Goal: Task Accomplishment & Management: Manage account settings

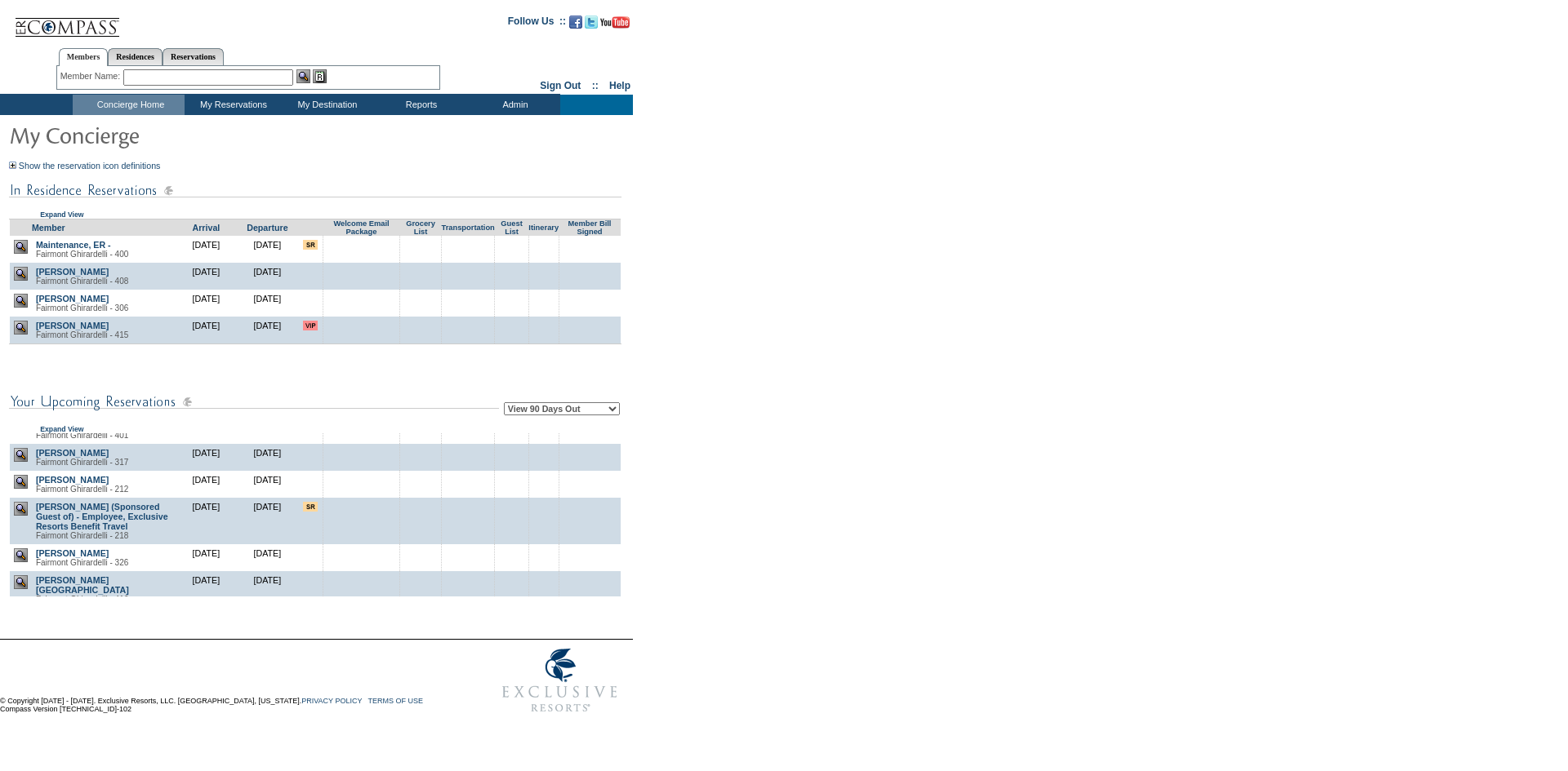
scroll to position [82, 0]
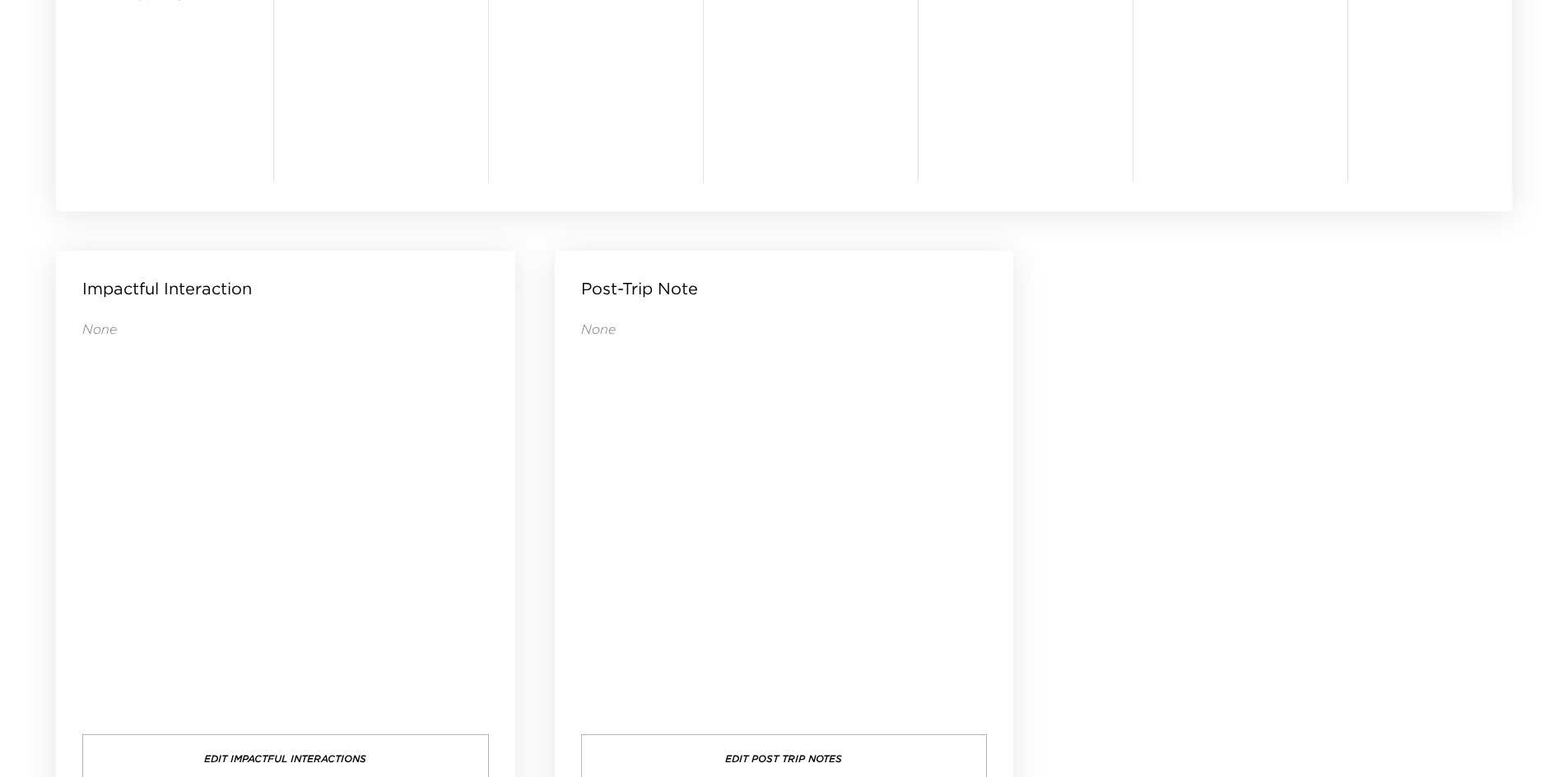
scroll to position [1584, 0]
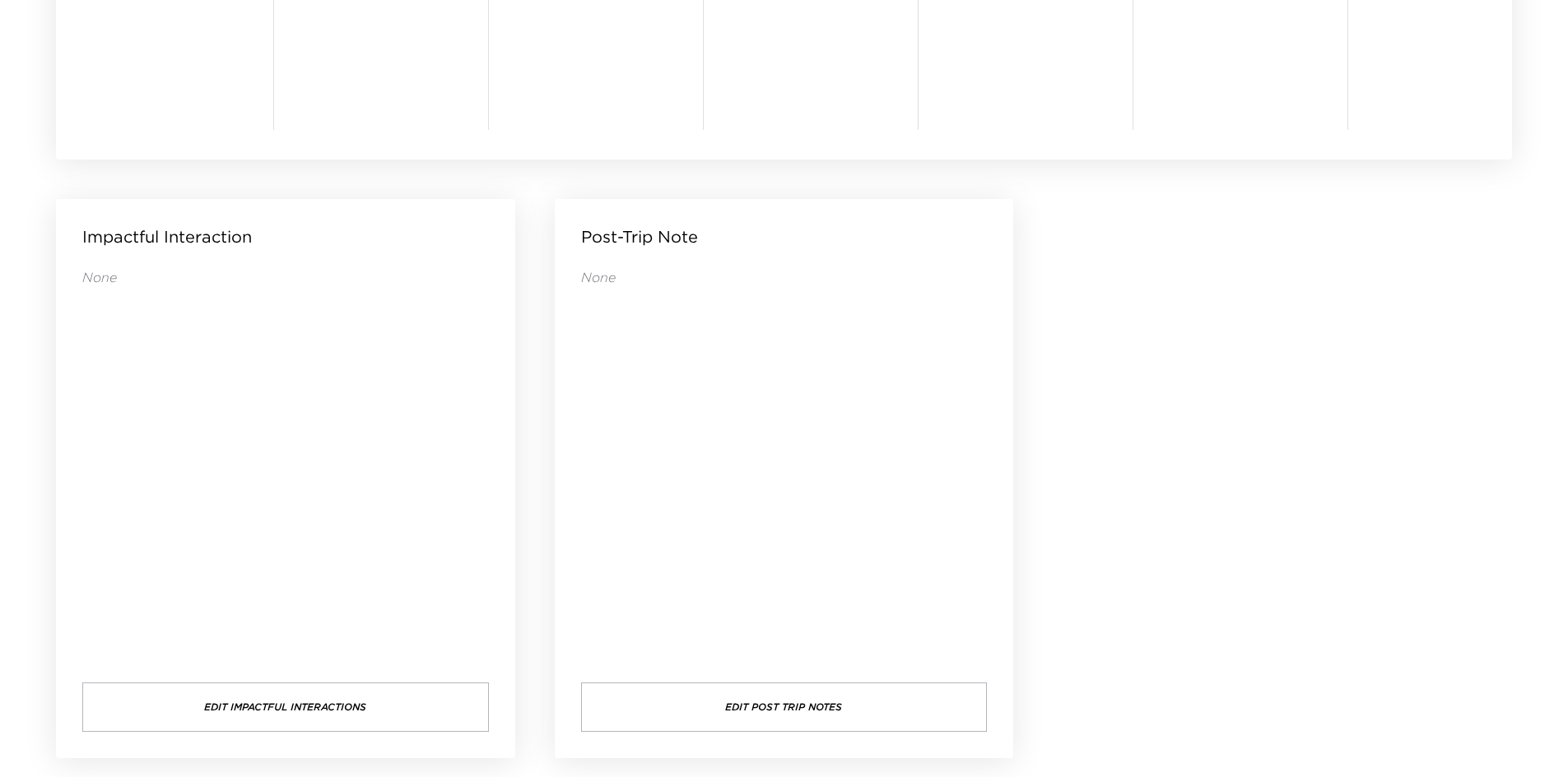
drag, startPoint x: 752, startPoint y: 462, endPoint x: 644, endPoint y: 453, distance: 108.4
click at [644, 453] on div "None" at bounding box center [784, 459] width 406 height 381
drag, startPoint x: 916, startPoint y: 450, endPoint x: 899, endPoint y: 447, distance: 17.3
drag, startPoint x: 899, startPoint y: 447, endPoint x: 805, endPoint y: 454, distance: 94.3
drag, startPoint x: 805, startPoint y: 454, endPoint x: 760, endPoint y: 454, distance: 45.0
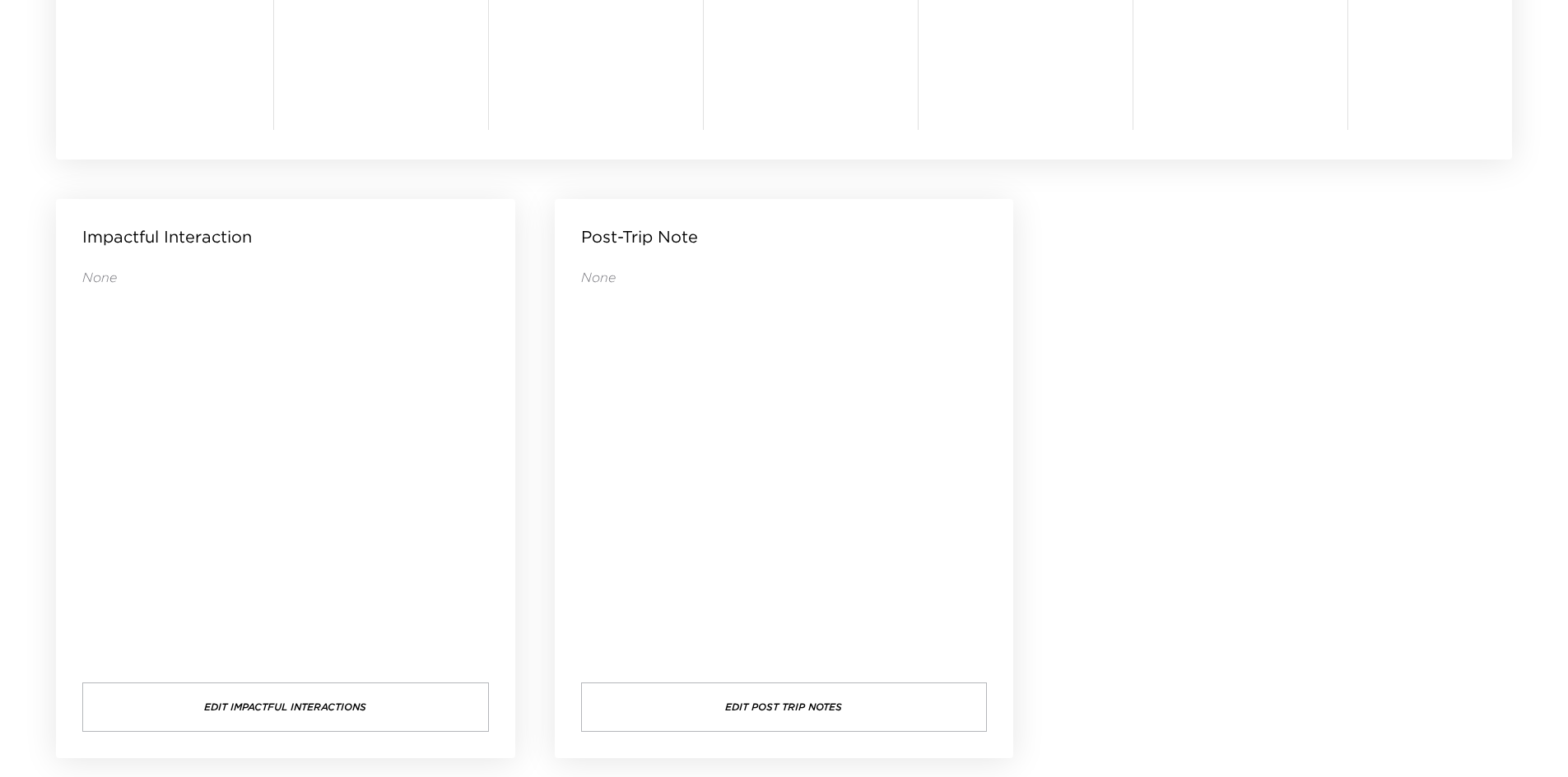
click at [760, 454] on div "None" at bounding box center [784, 459] width 406 height 381
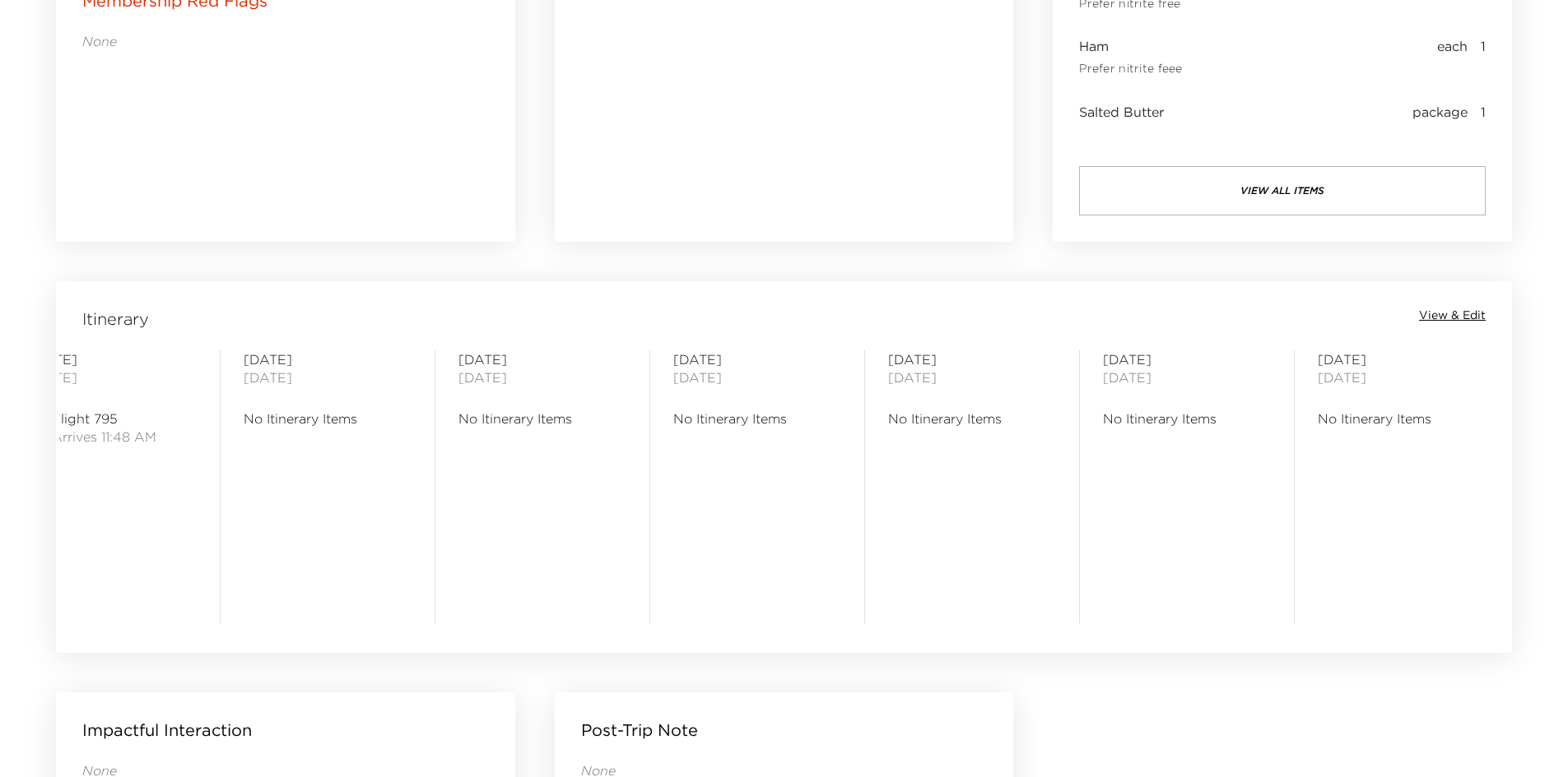
scroll to position [515, 0]
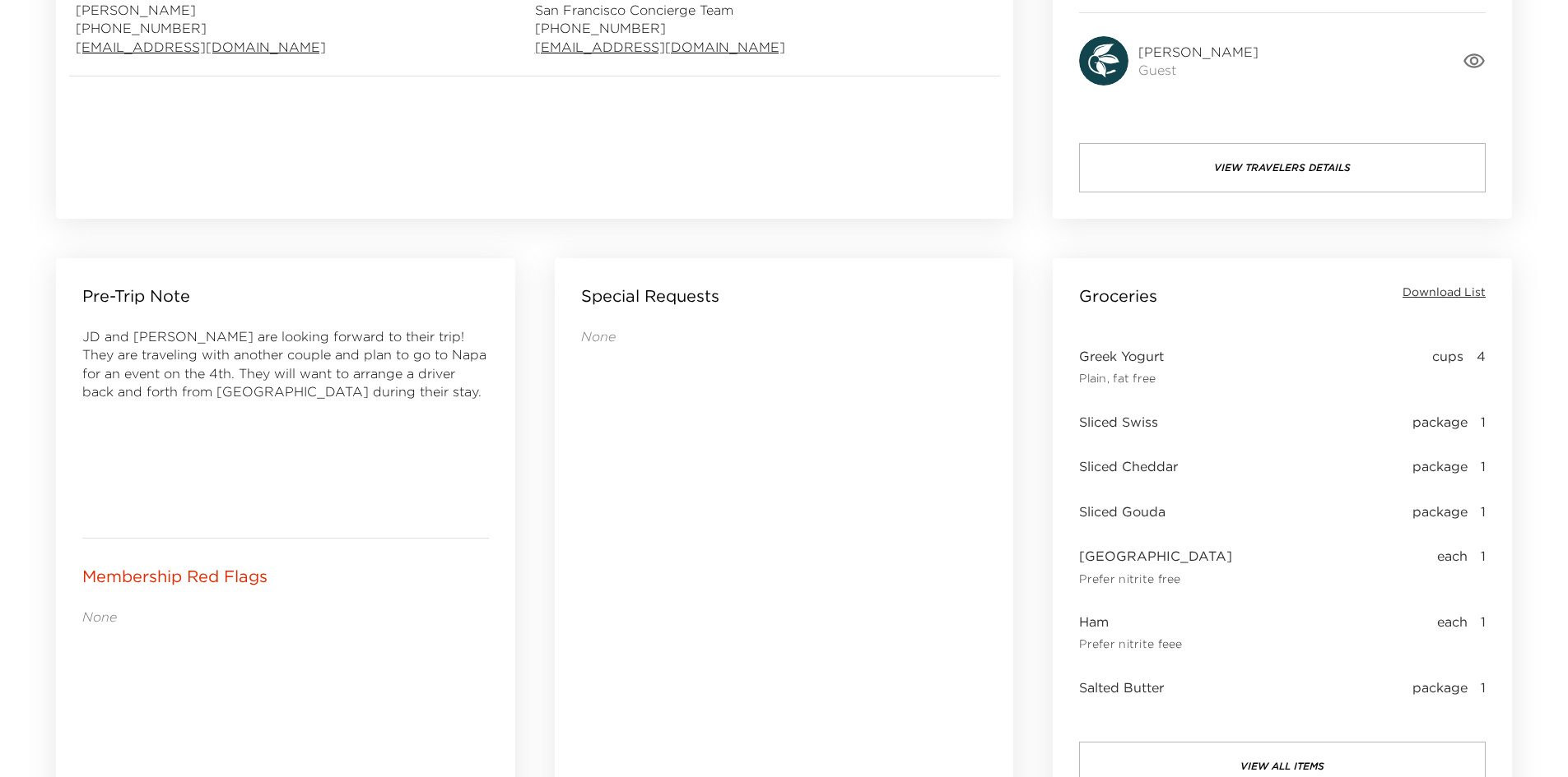
drag, startPoint x: 711, startPoint y: 485, endPoint x: 640, endPoint y: 481, distance: 71.1
click at [640, 481] on div "None" at bounding box center [784, 549] width 406 height 445
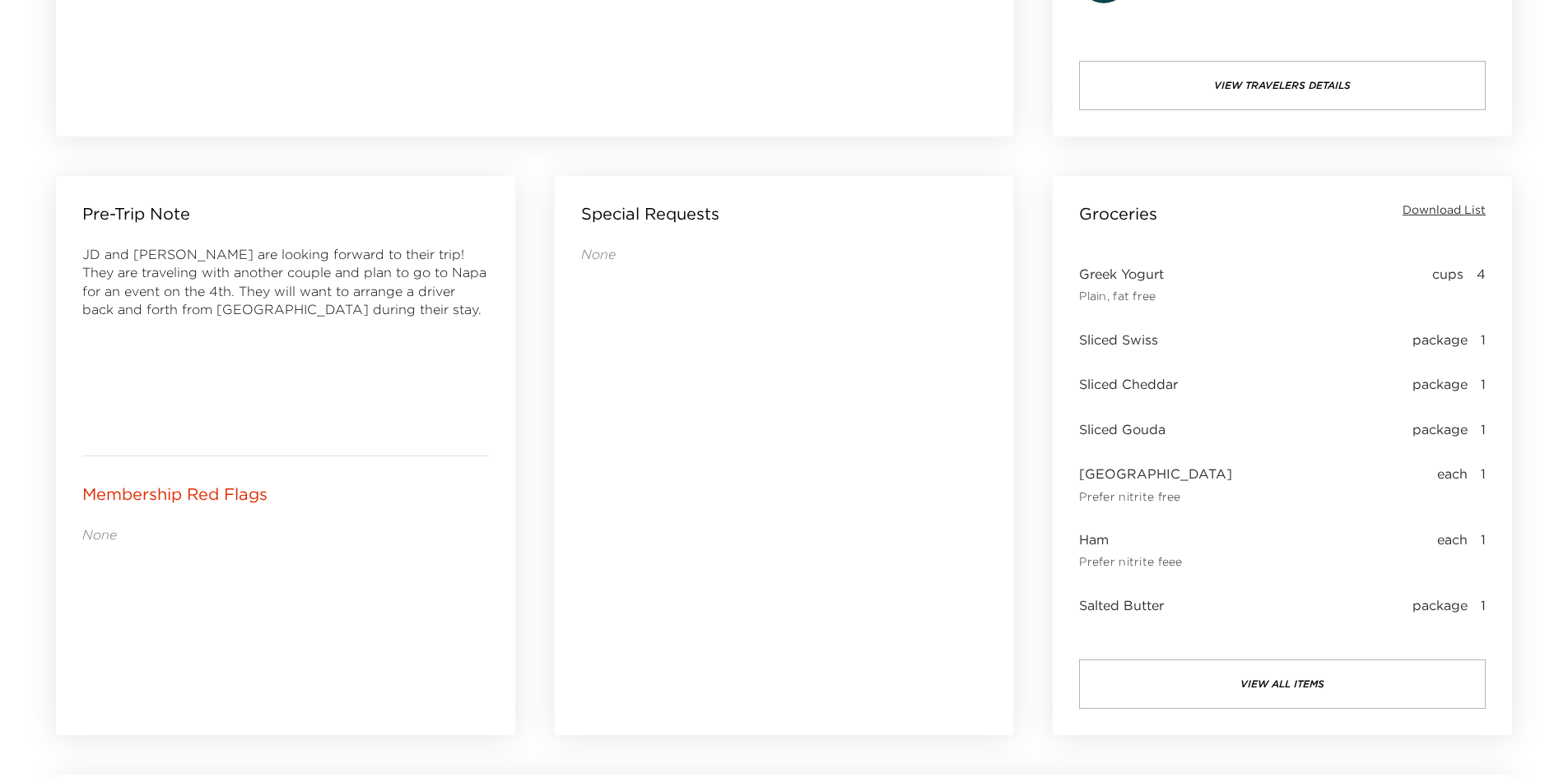
drag, startPoint x: 633, startPoint y: 466, endPoint x: 614, endPoint y: 463, distance: 19.2
drag, startPoint x: 614, startPoint y: 463, endPoint x: 592, endPoint y: 461, distance: 22.1
click at [592, 461] on div "None" at bounding box center [784, 468] width 406 height 445
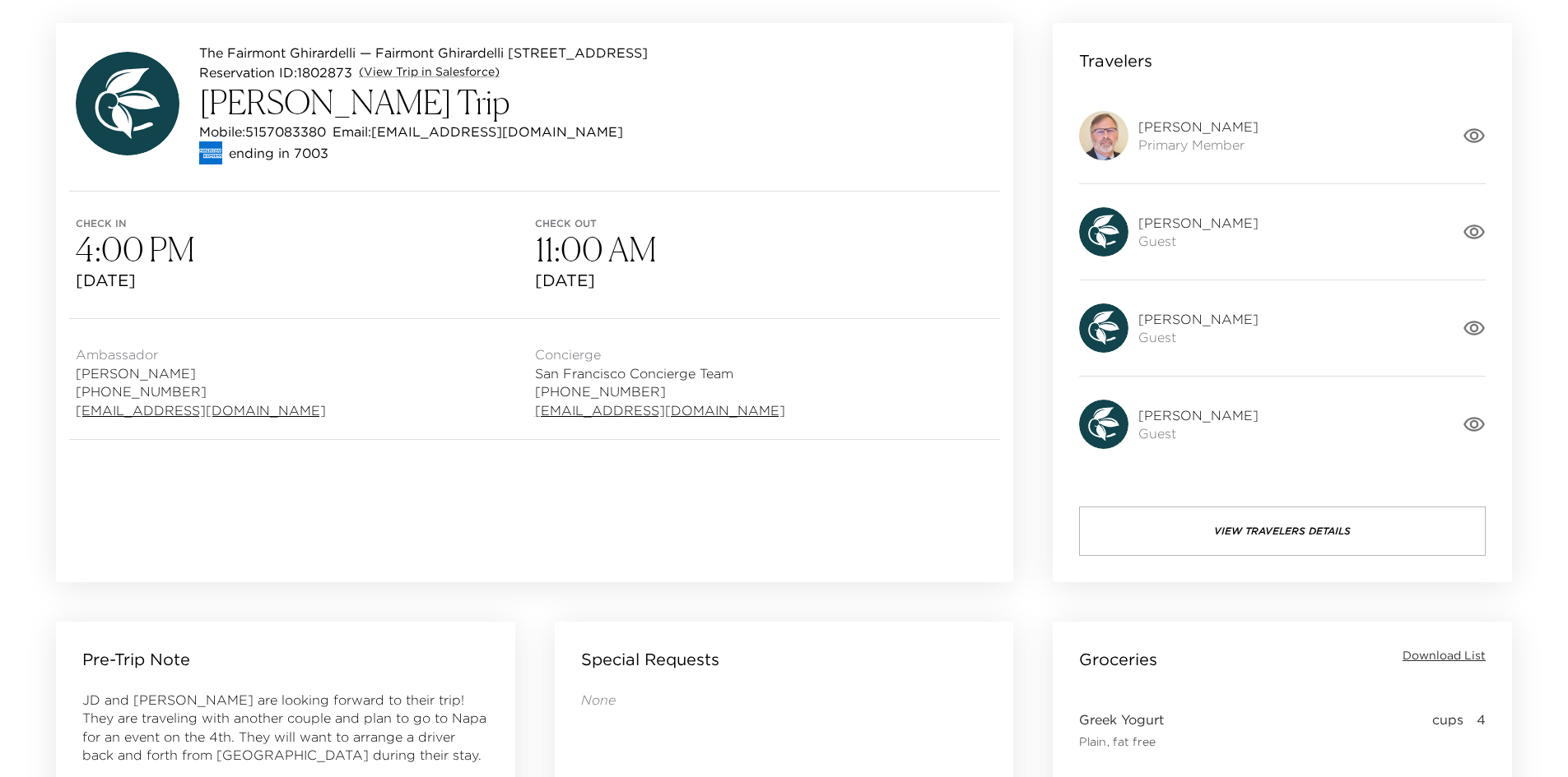
scroll to position [104, 0]
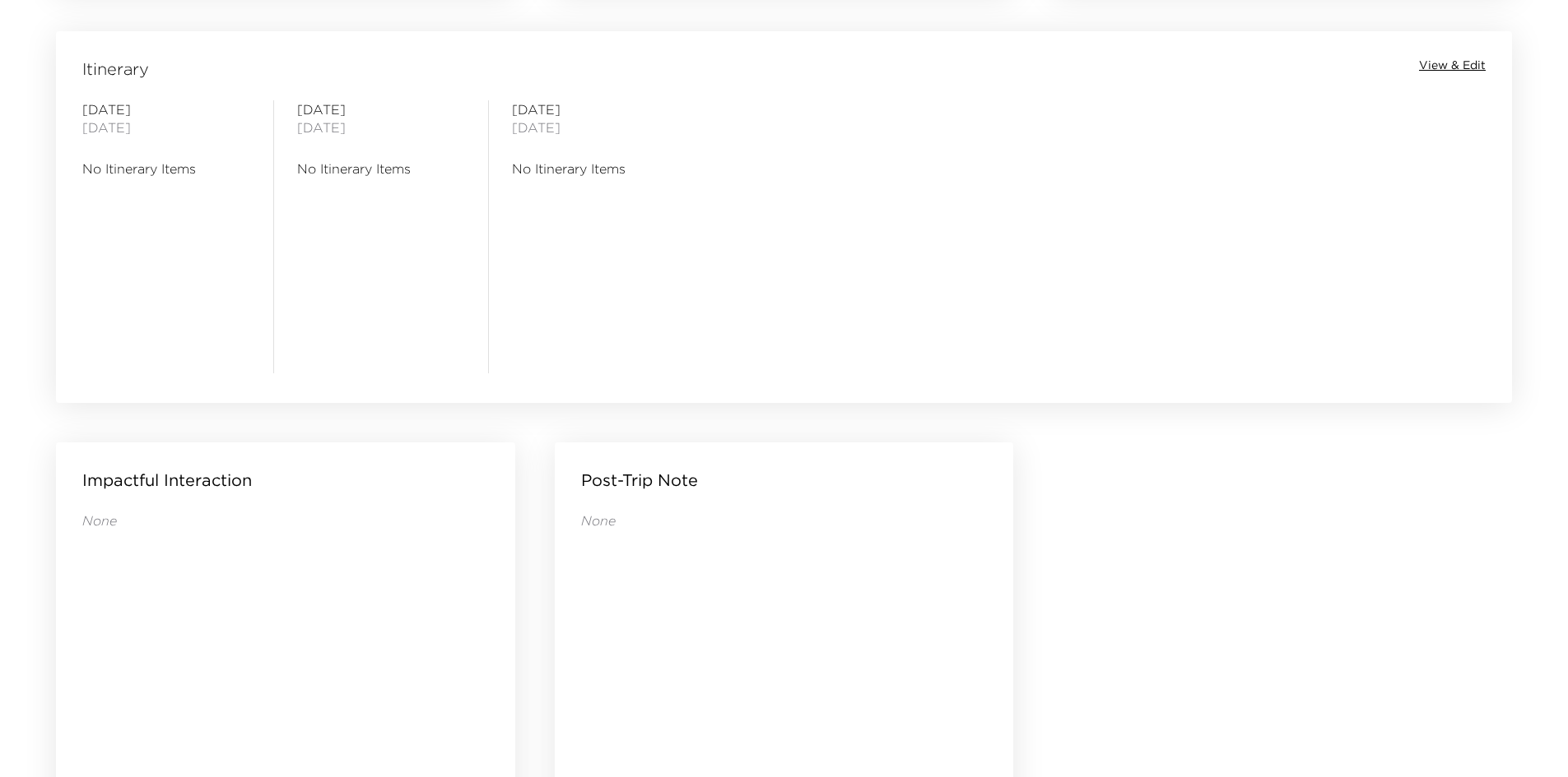
scroll to position [1091, 0]
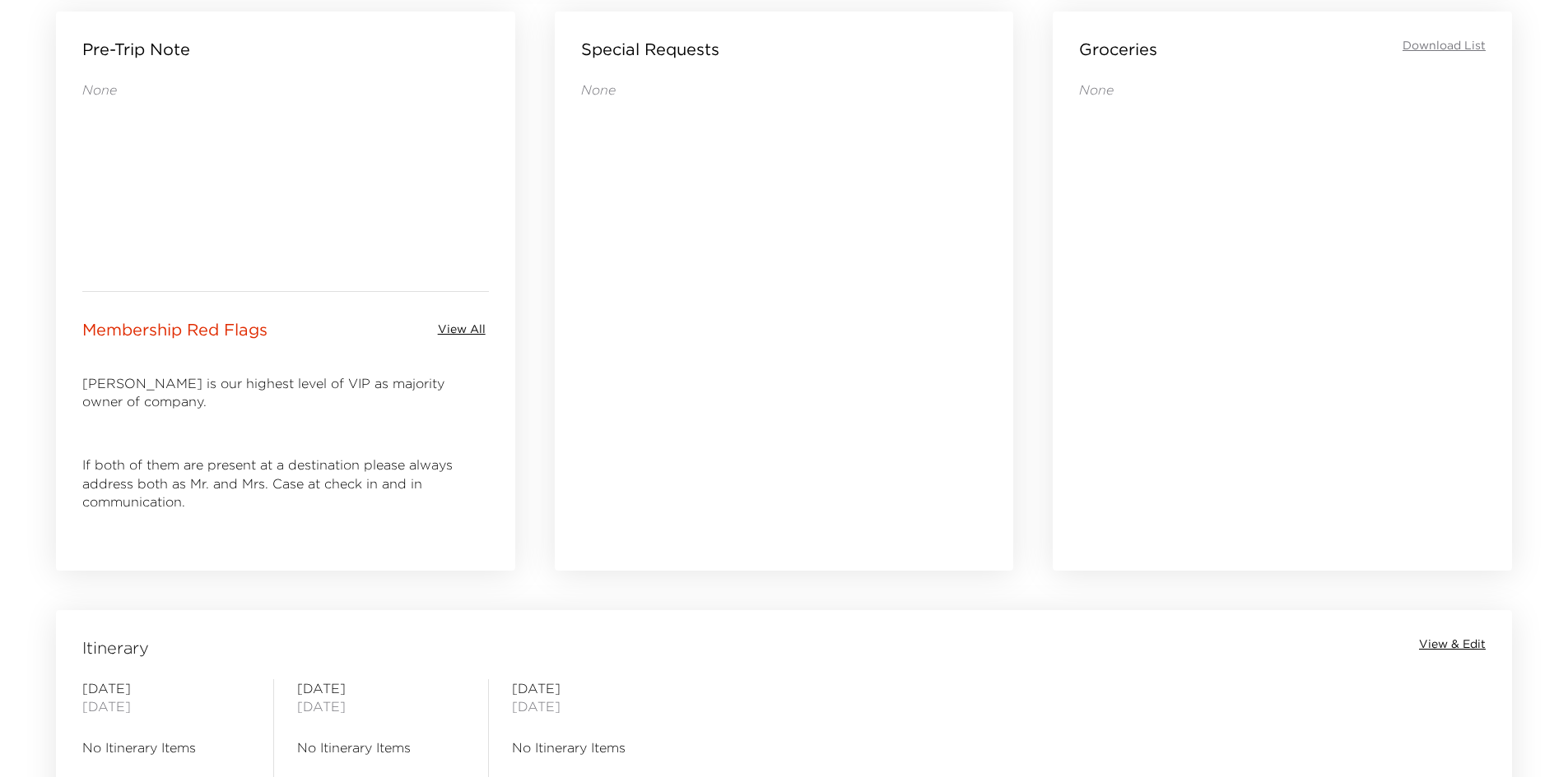
drag, startPoint x: 789, startPoint y: 417, endPoint x: 778, endPoint y: 414, distance: 11.4
click at [770, 414] on div "None" at bounding box center [784, 303] width 406 height 445
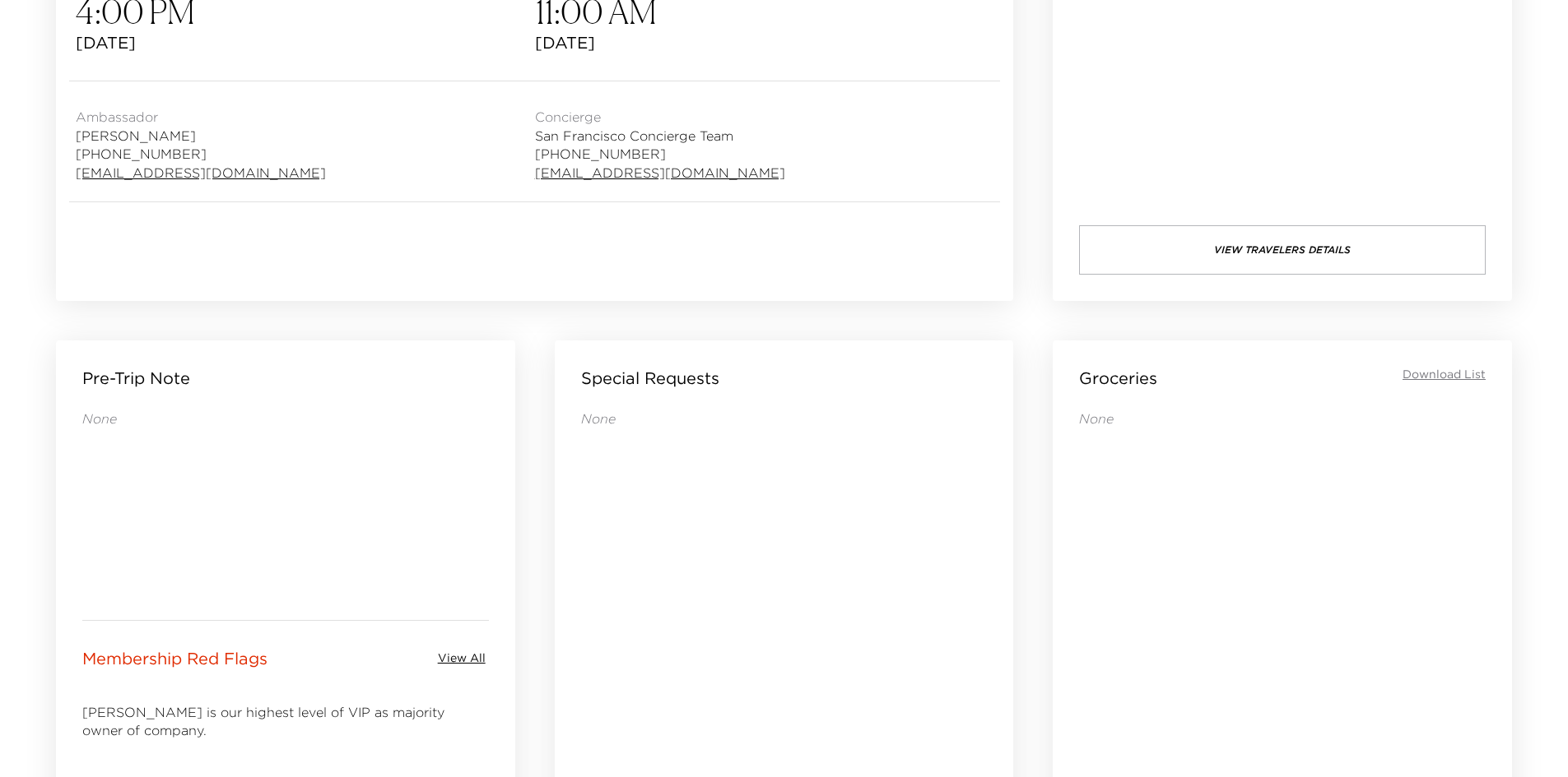
drag, startPoint x: 777, startPoint y: 472, endPoint x: 748, endPoint y: 464, distance: 30.1
click at [748, 469] on div "None" at bounding box center [784, 632] width 406 height 445
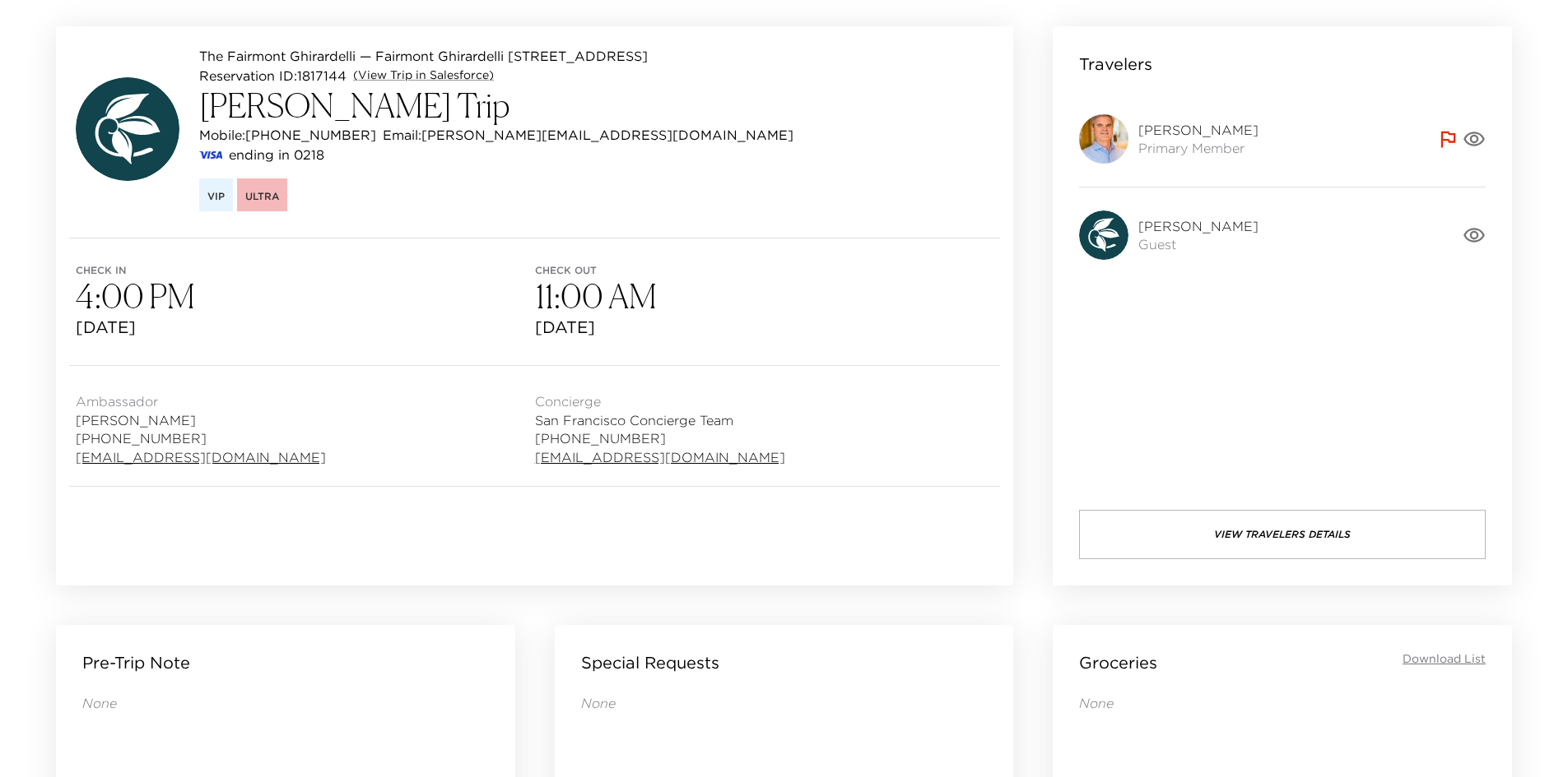
scroll to position [0, 0]
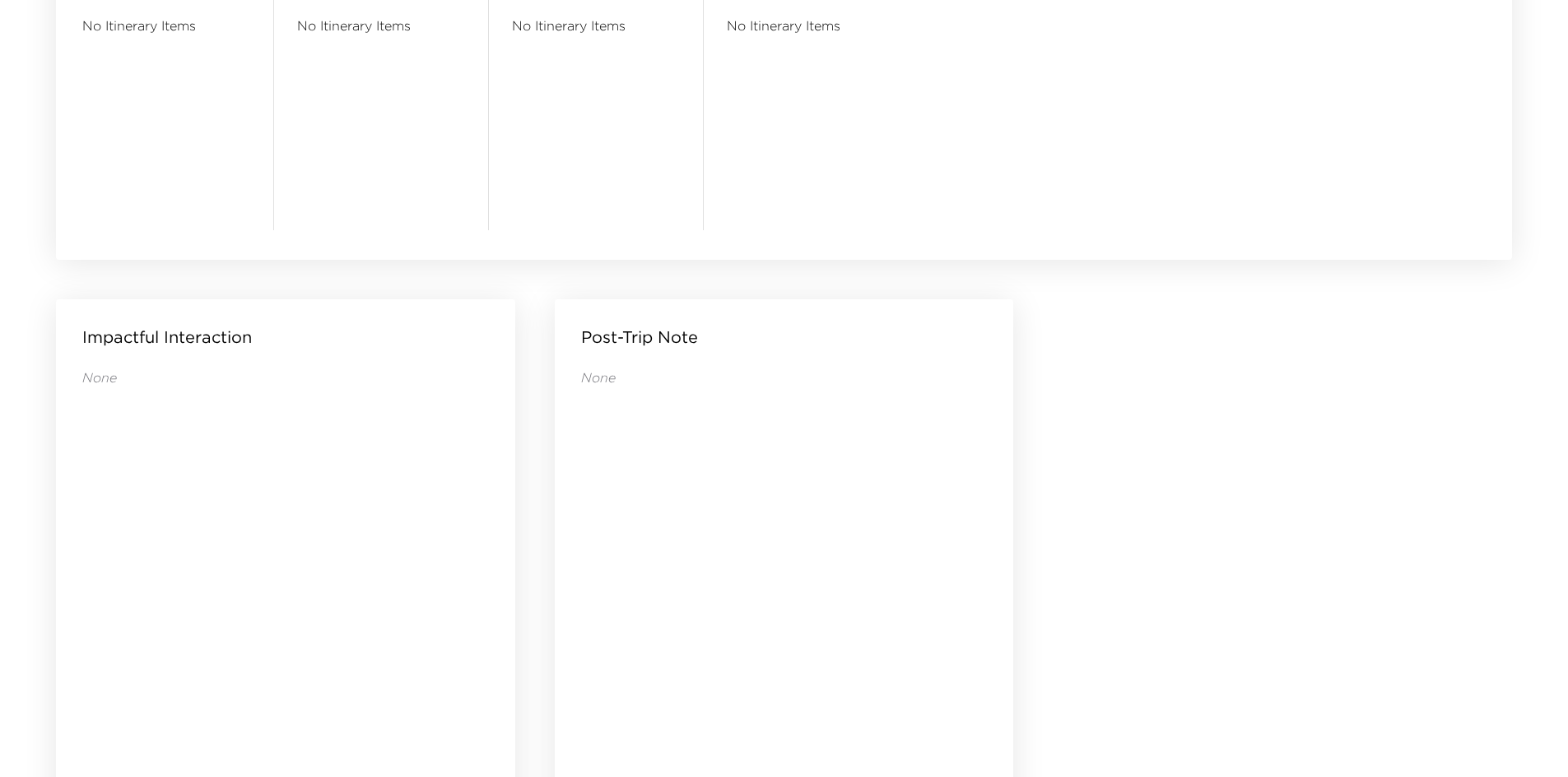
scroll to position [1584, 0]
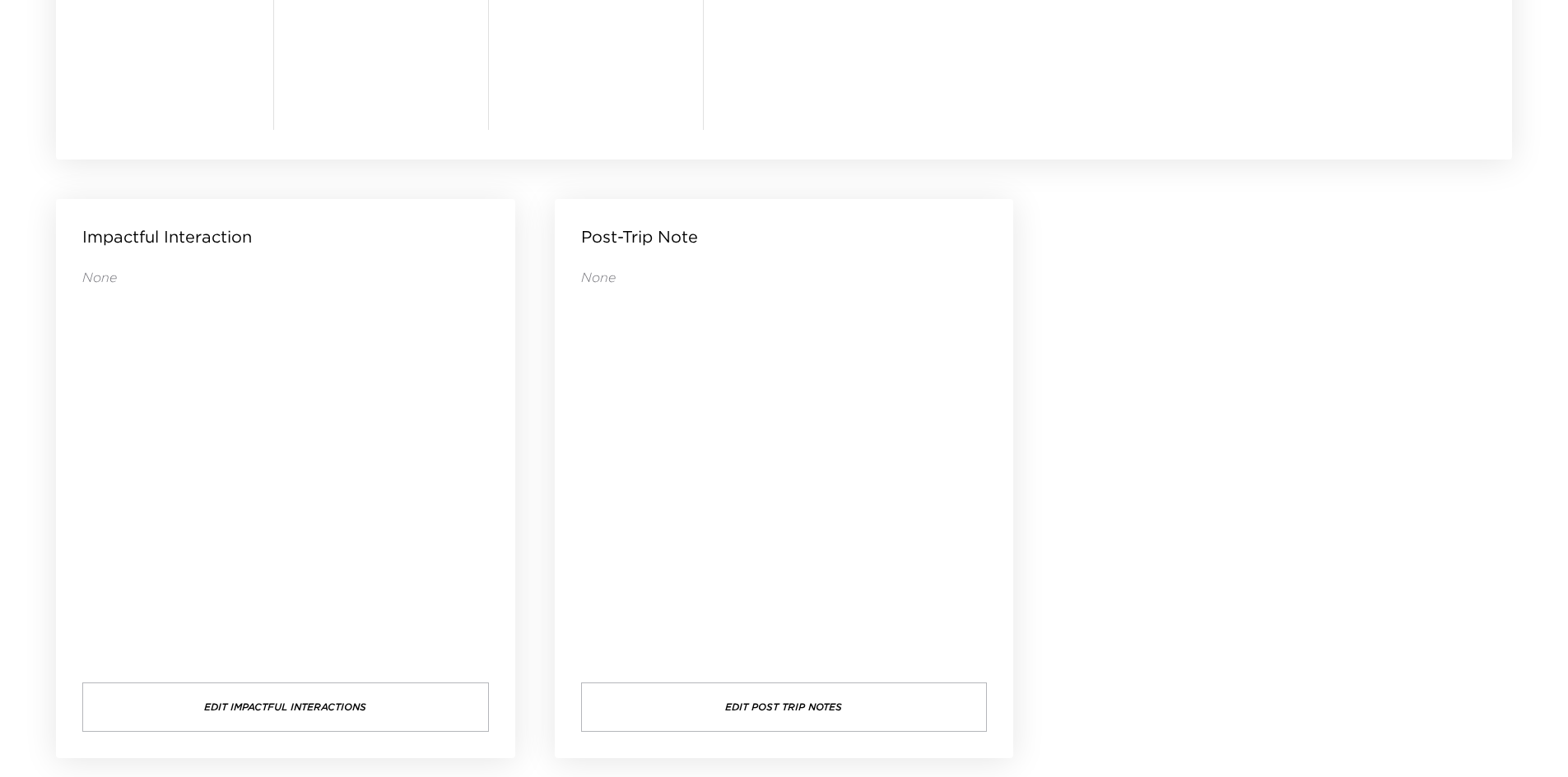
drag, startPoint x: 750, startPoint y: 336, endPoint x: 625, endPoint y: 335, distance: 125.0
drag, startPoint x: 625, startPoint y: 335, endPoint x: 583, endPoint y: 337, distance: 42.0
drag, startPoint x: 583, startPoint y: 337, endPoint x: 574, endPoint y: 344, distance: 11.4
click at [567, 347] on div "Post-Trip Note None Edit Post Trip Notes" at bounding box center [784, 478] width 459 height 559
drag, startPoint x: 629, startPoint y: 418, endPoint x: 605, endPoint y: 418, distance: 24.0
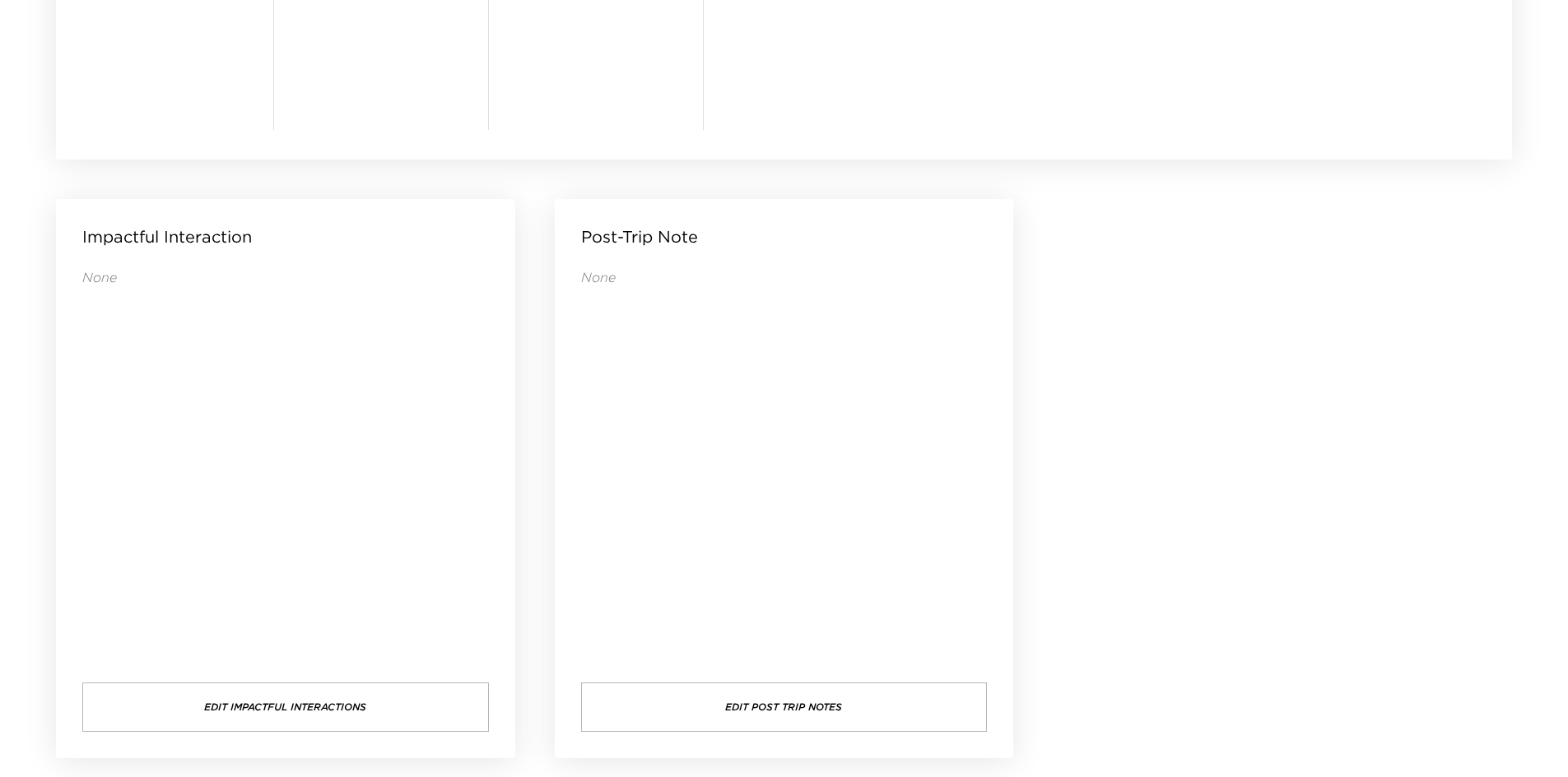
click at [605, 418] on div "None" at bounding box center [784, 459] width 406 height 381
click at [602, 420] on div "None" at bounding box center [784, 459] width 406 height 381
click at [602, 424] on div "None" at bounding box center [784, 459] width 406 height 381
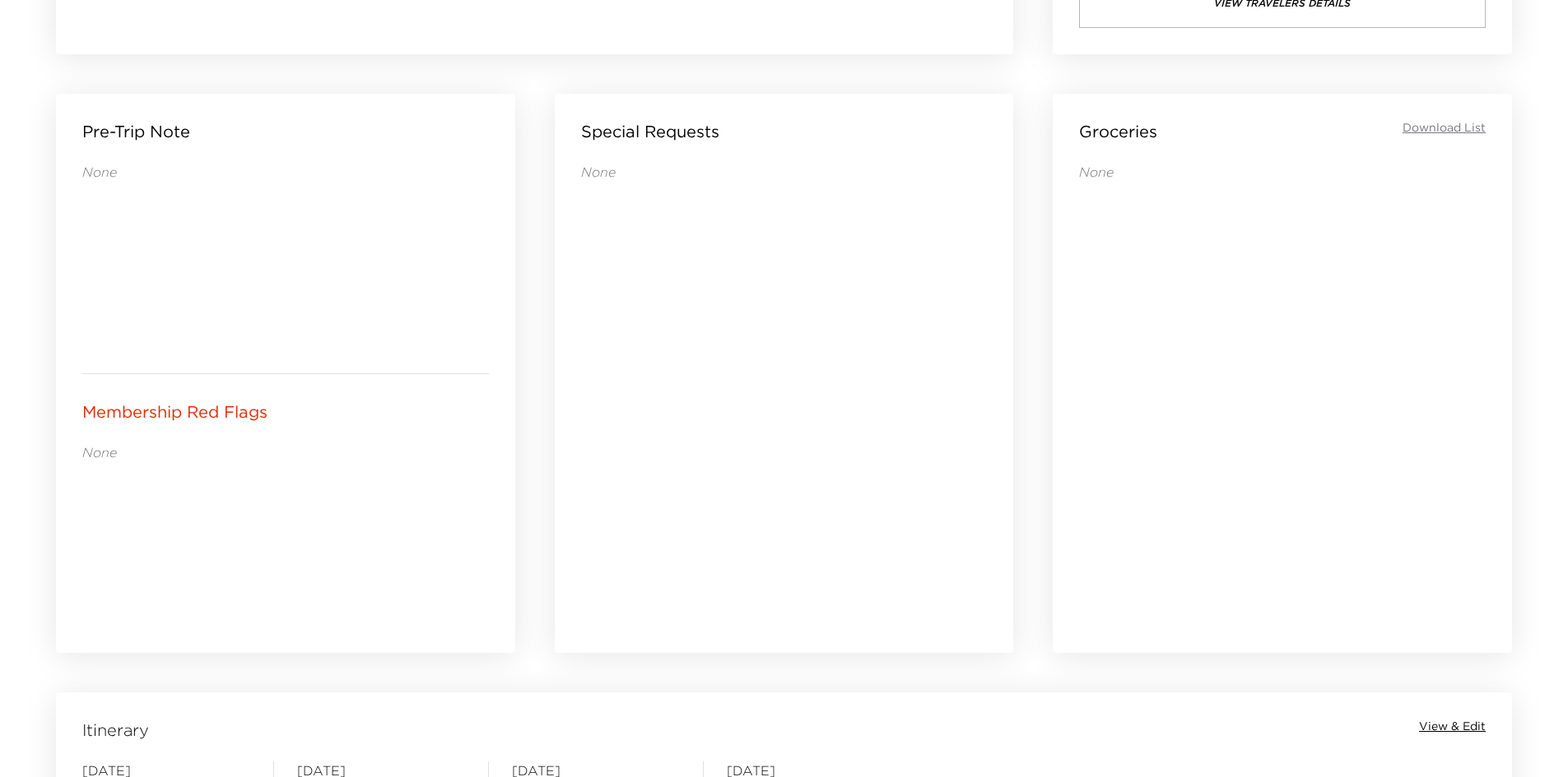
drag, startPoint x: 638, startPoint y: 560, endPoint x: 490, endPoint y: 557, distance: 148.0
click at [490, 557] on div "Membership Red Flags None" at bounding box center [285, 514] width 459 height 280
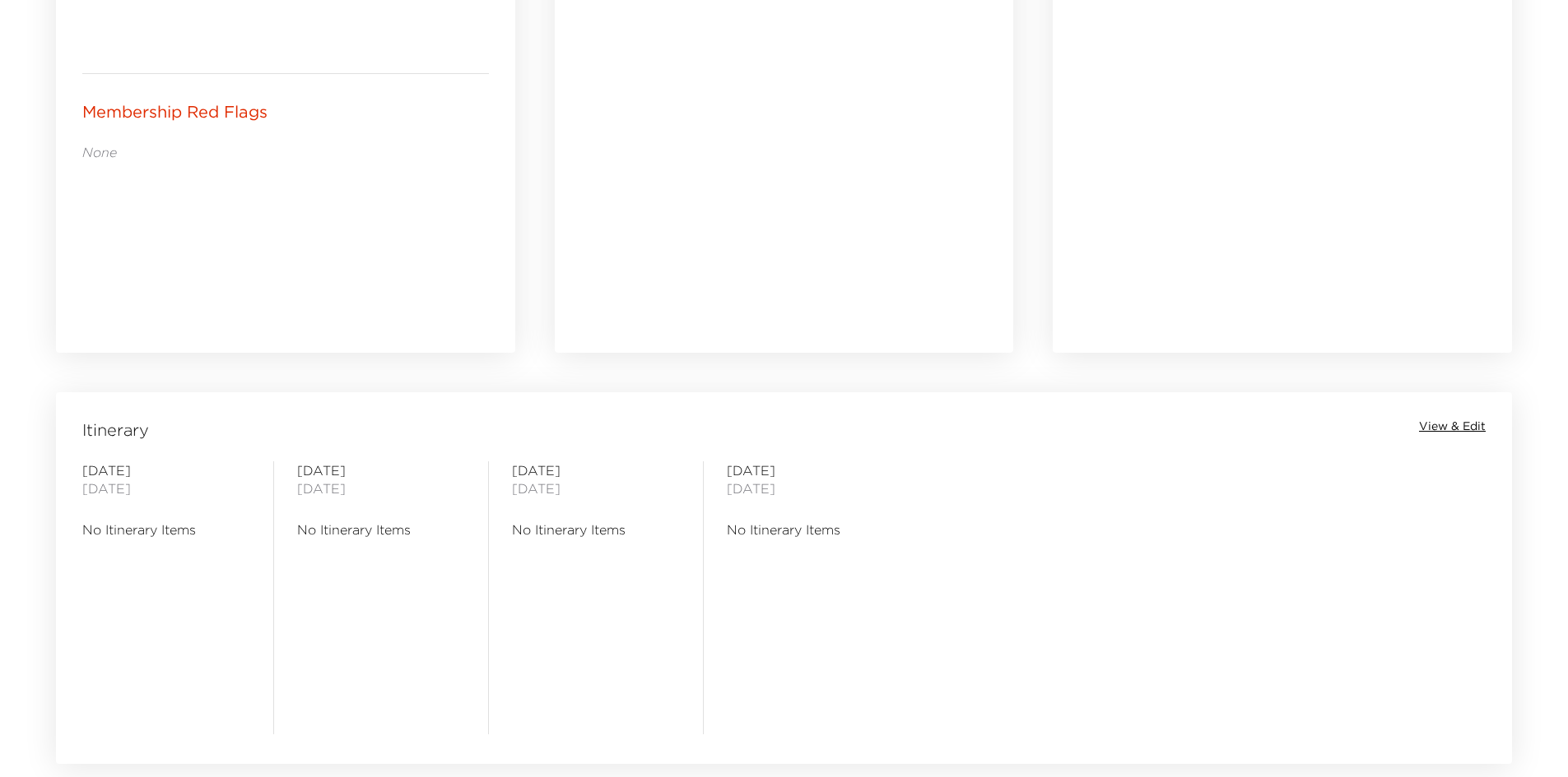
scroll to position [1008, 0]
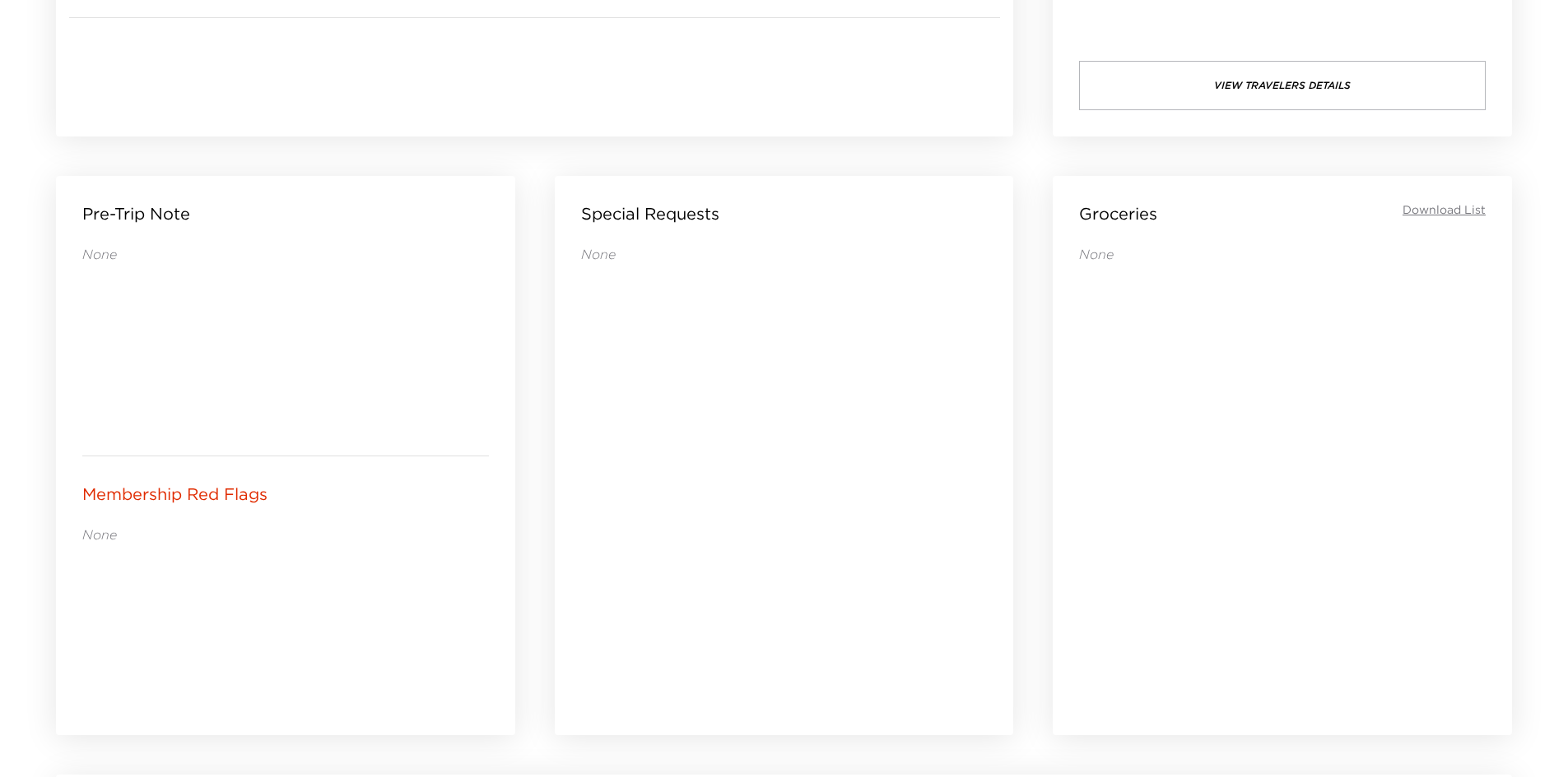
drag, startPoint x: 631, startPoint y: 560, endPoint x: 506, endPoint y: 559, distance: 125.0
click at [507, 559] on div "Membership Red Flags None" at bounding box center [285, 597] width 459 height 280
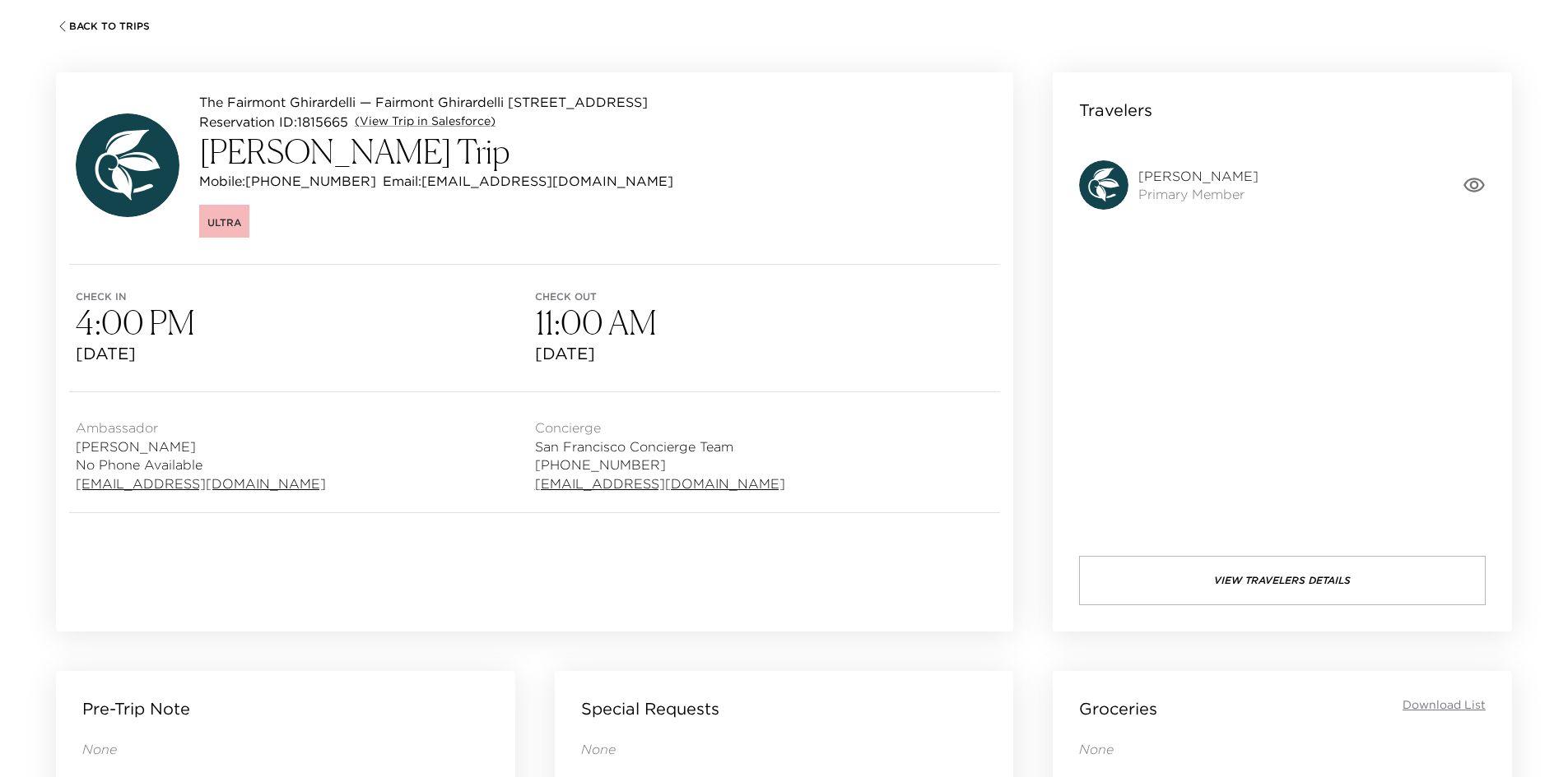
scroll to position [0, 0]
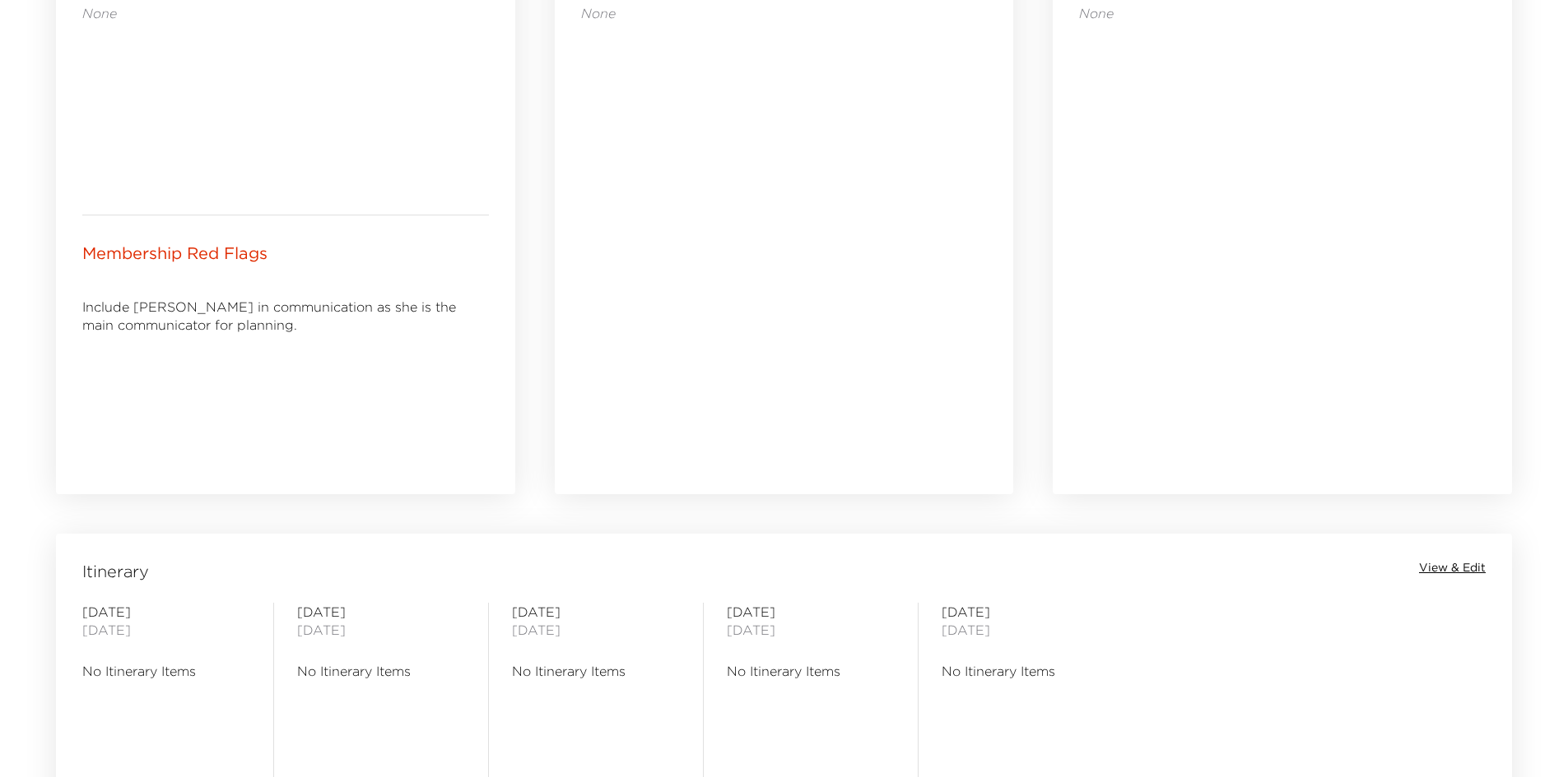
scroll to position [515, 0]
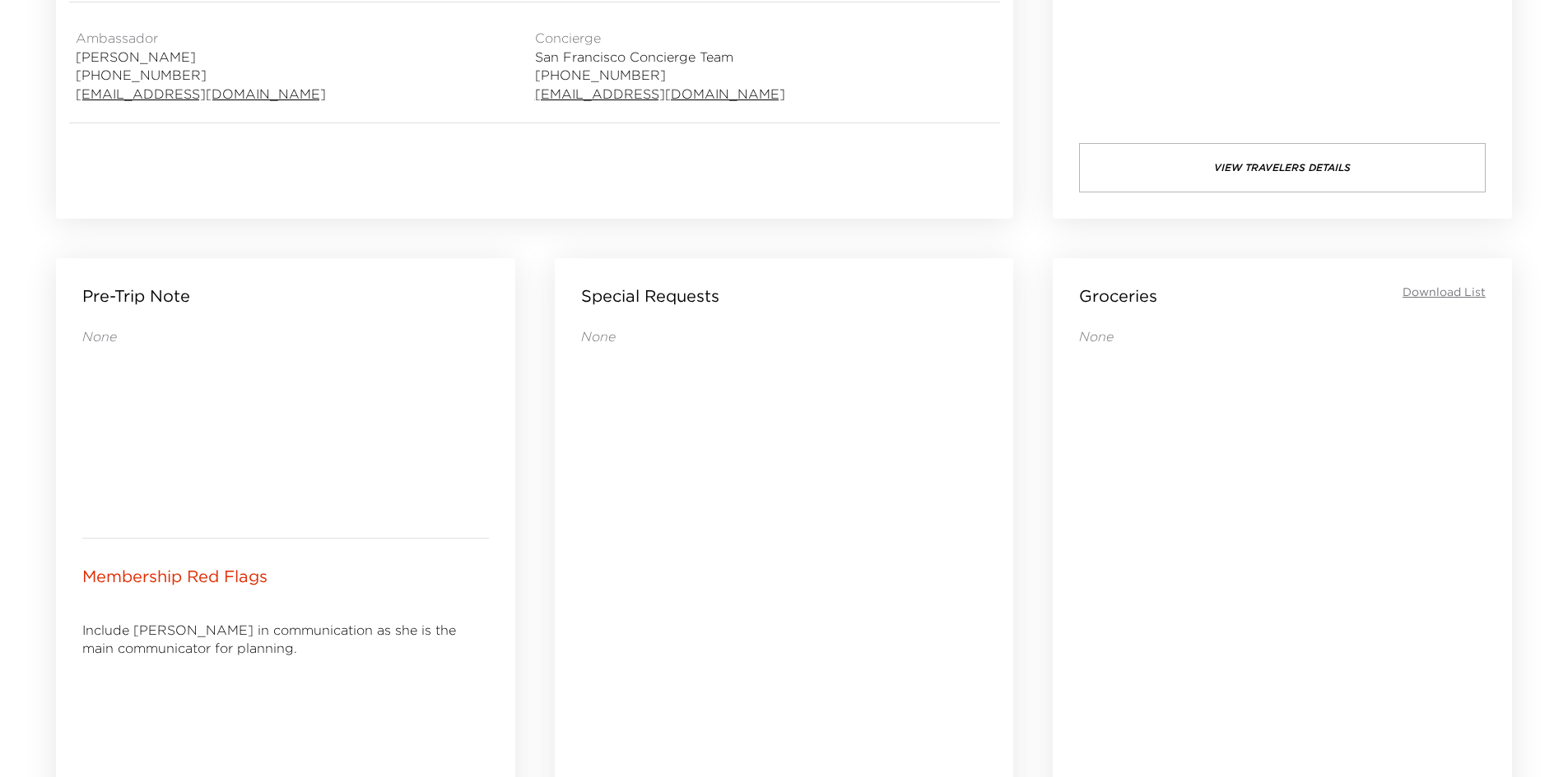
drag, startPoint x: 264, startPoint y: 658, endPoint x: 181, endPoint y: 661, distance: 83.1
click at [181, 661] on div "Include Sarah in communication as she is the main communicator for planning." at bounding box center [285, 700] width 406 height 184
drag, startPoint x: 301, startPoint y: 613, endPoint x: 278, endPoint y: 613, distance: 23.0
click at [281, 613] on div "Include Sarah in communication as she is the main communicator for planning." at bounding box center [285, 700] width 406 height 184
drag, startPoint x: 265, startPoint y: 614, endPoint x: 237, endPoint y: 622, distance: 29.1
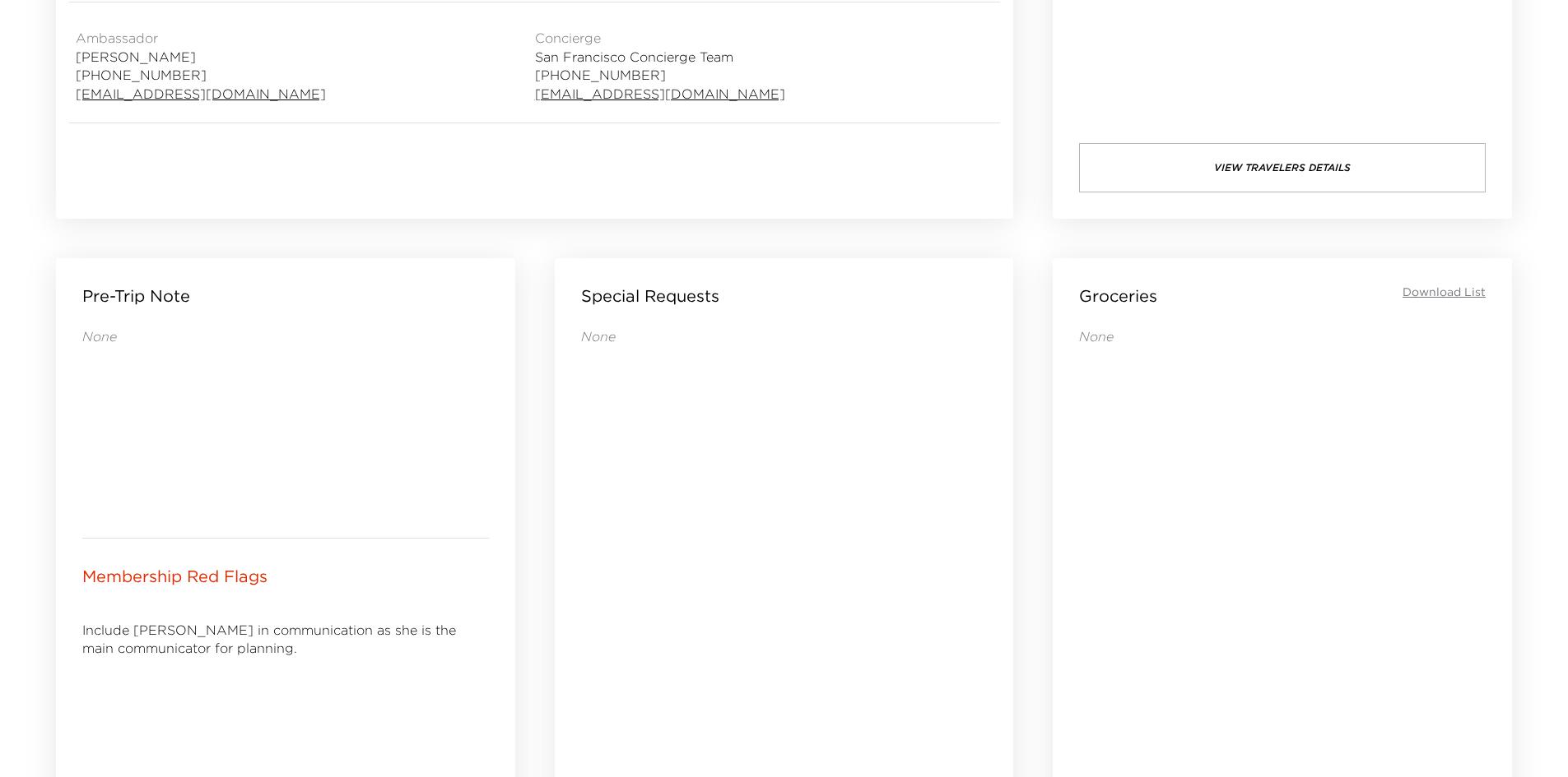
click at [237, 622] on p "Include Sarah in communication as she is the main communicator for planning." at bounding box center [285, 640] width 406 height 37
click at [226, 629] on p "Include Sarah in communication as she is the main communicator for planning." at bounding box center [285, 640] width 406 height 37
drag, startPoint x: 220, startPoint y: 629, endPoint x: 199, endPoint y: 633, distance: 21.4
click at [199, 633] on p "Include Sarah in communication as she is the main communicator for planning." at bounding box center [285, 640] width 406 height 37
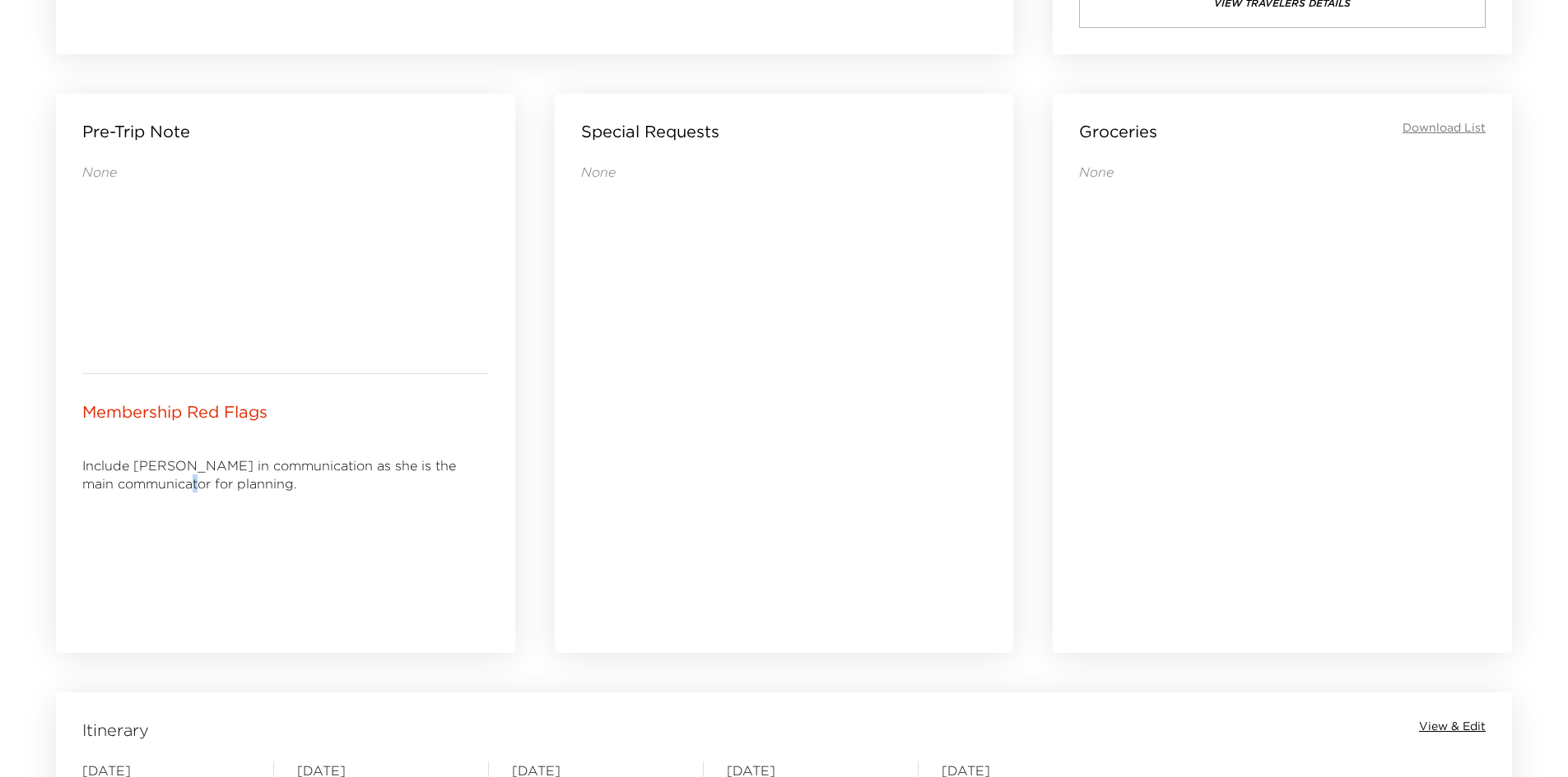
drag, startPoint x: 224, startPoint y: 565, endPoint x: 206, endPoint y: 565, distance: 18.0
click at [206, 565] on div "Include Sarah in communication as she is the main communicator for planning." at bounding box center [285, 535] width 406 height 184
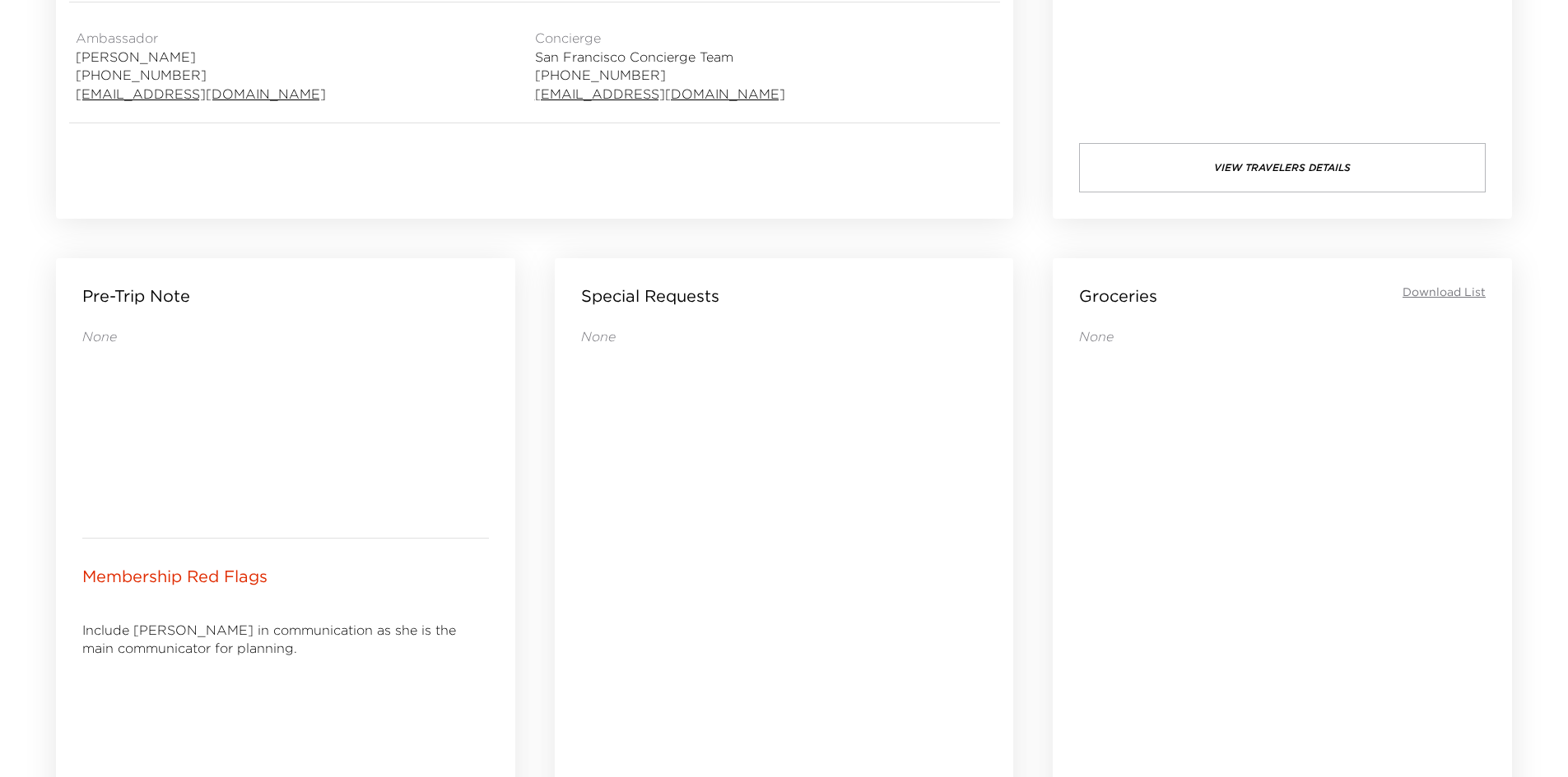
click at [318, 612] on div "Include Sarah in communication as she is the main communicator for planning." at bounding box center [285, 700] width 406 height 184
click at [297, 637] on p "Include Sarah in communication as she is the main communicator for planning." at bounding box center [285, 640] width 406 height 37
drag, startPoint x: 529, startPoint y: 588, endPoint x: 421, endPoint y: 581, distance: 108.2
click at [427, 577] on div "Membership Red Flags" at bounding box center [285, 577] width 406 height 23
drag, startPoint x: 420, startPoint y: 581, endPoint x: 405, endPoint y: 586, distance: 15.8
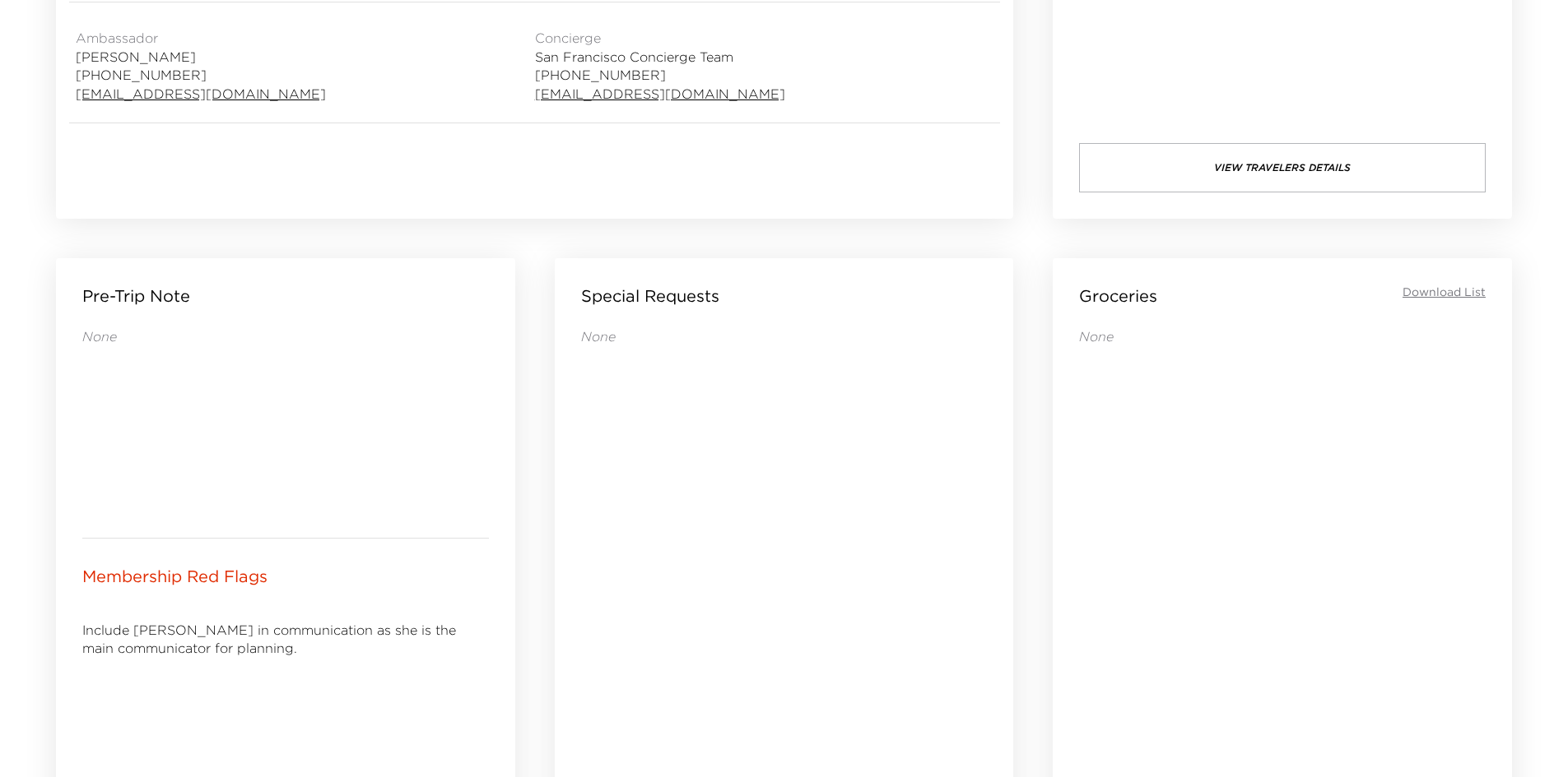
click at [405, 586] on div "Membership Red Flags" at bounding box center [285, 577] width 406 height 23
drag, startPoint x: 404, startPoint y: 586, endPoint x: 382, endPoint y: 589, distance: 22.2
click at [382, 589] on div "Membership Red Flags Include Sarah in communication as she is the main communic…" at bounding box center [285, 678] width 459 height 280
click at [375, 590] on div "Membership Red Flags Include Sarah in communication as she is the main communic…" at bounding box center [285, 678] width 459 height 280
drag, startPoint x: 673, startPoint y: 580, endPoint x: 563, endPoint y: 580, distance: 110.0
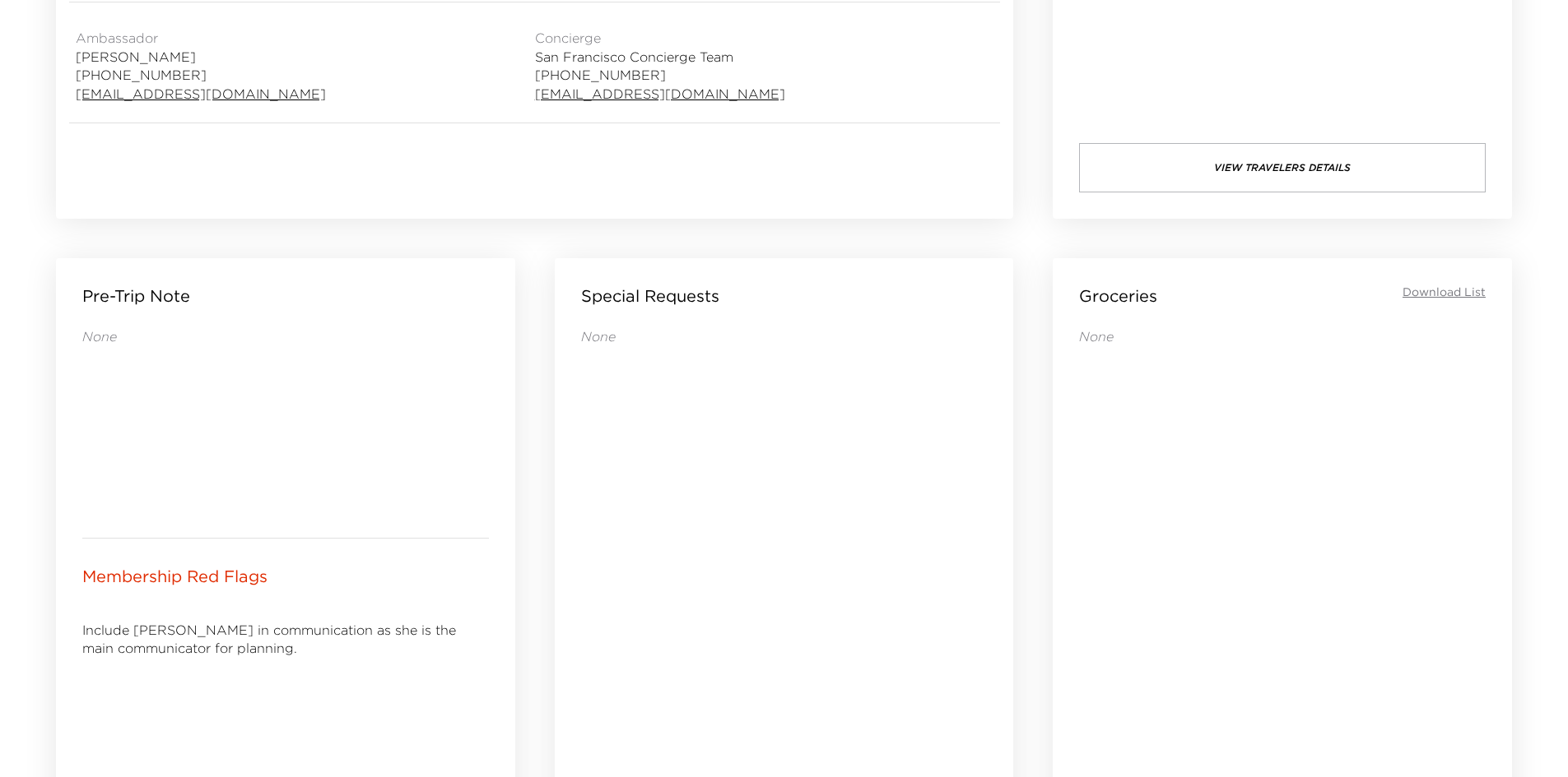
click at [563, 580] on div "Special Requests None" at bounding box center [784, 538] width 459 height 559
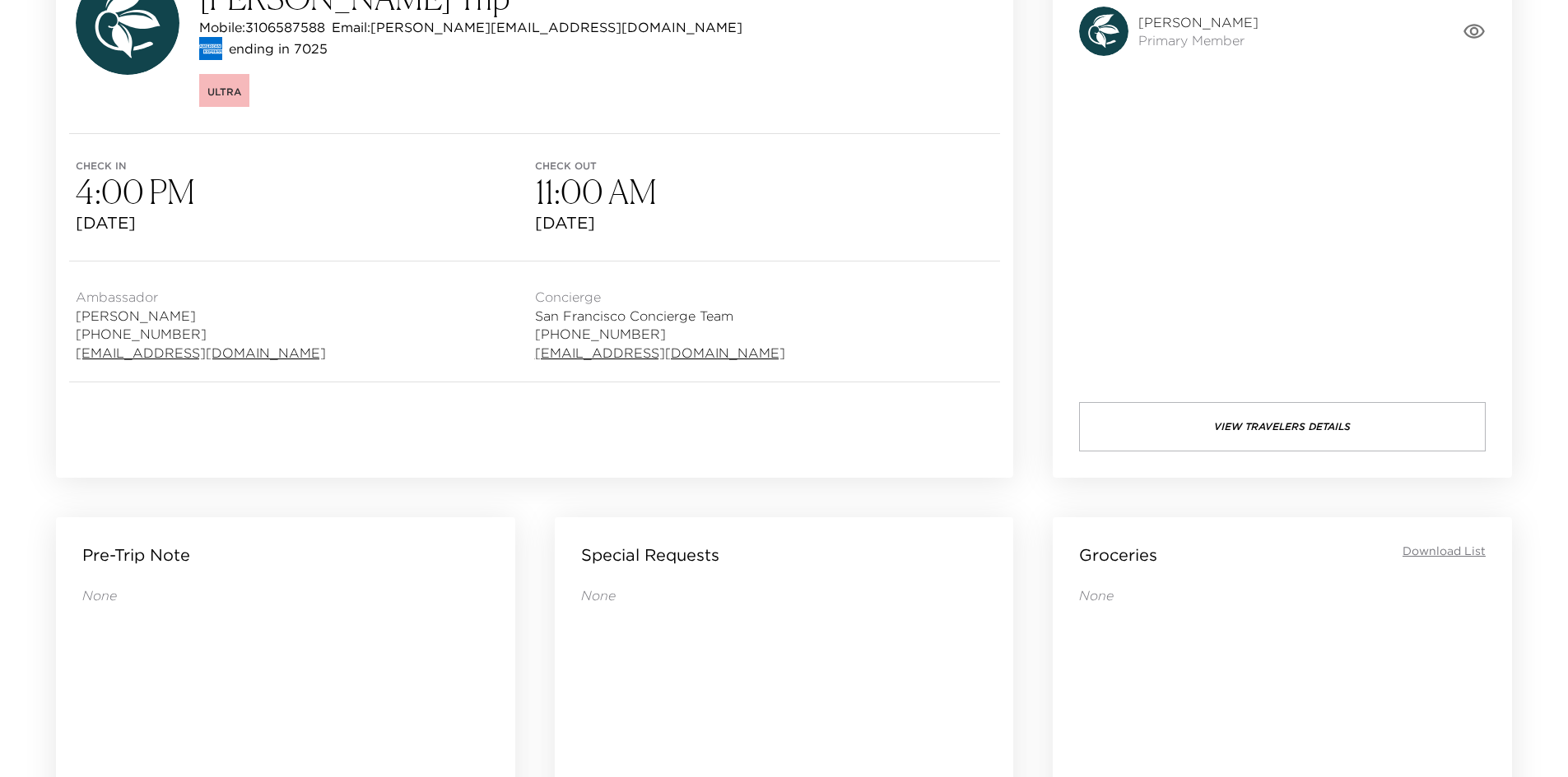
scroll to position [21, 0]
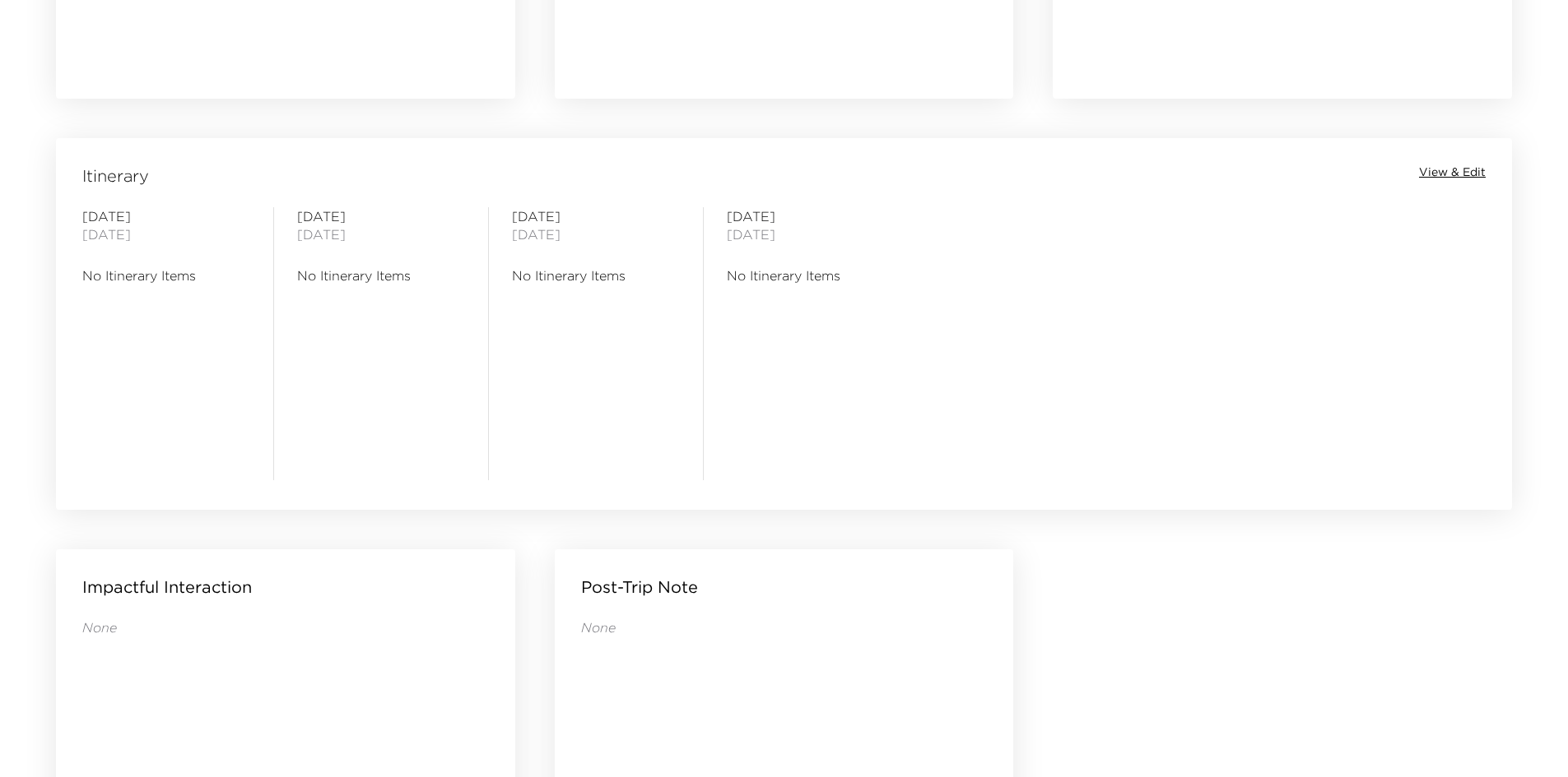
scroll to position [1584, 0]
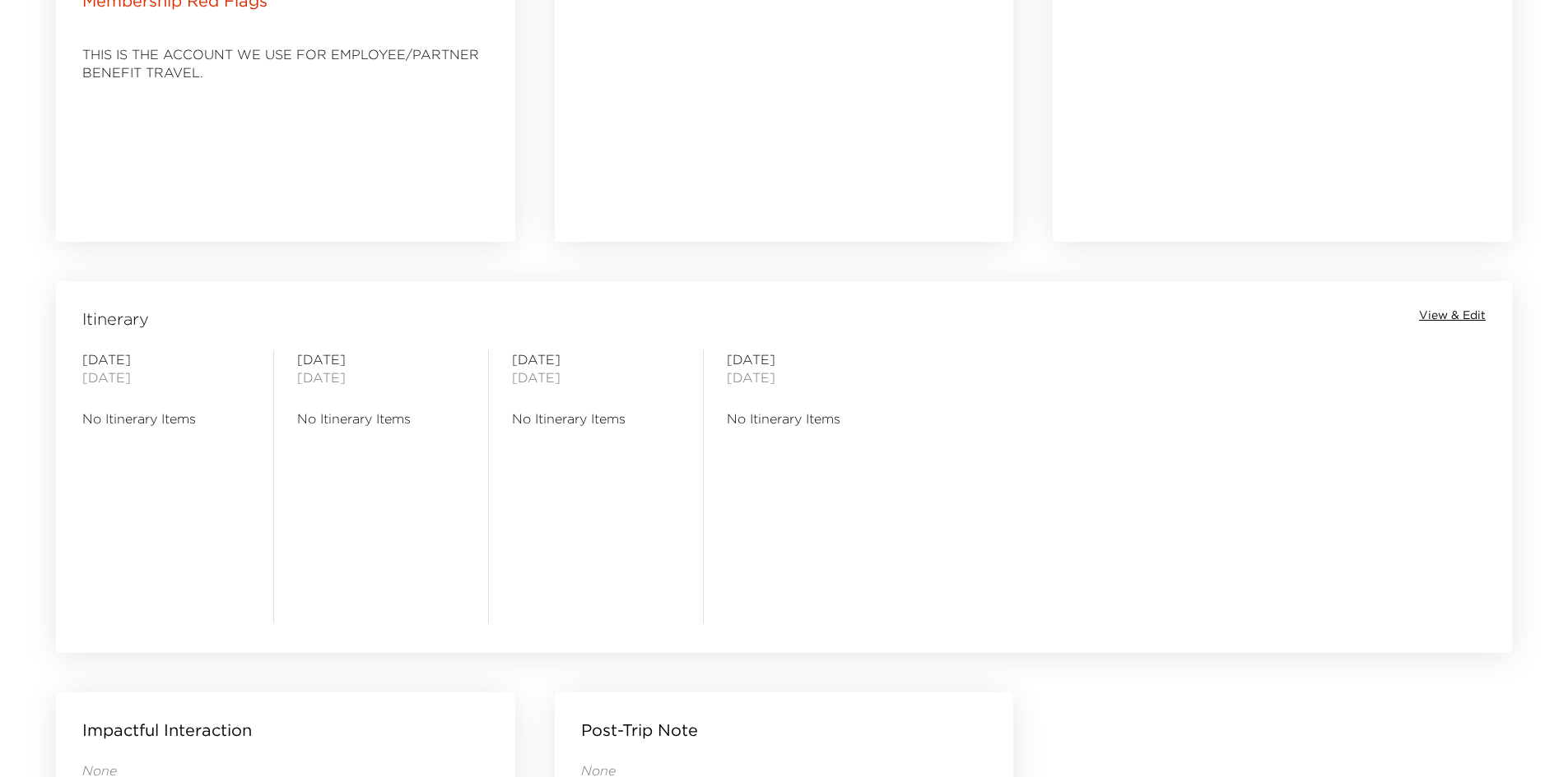
drag, startPoint x: 445, startPoint y: 524, endPoint x: 387, endPoint y: 517, distance: 58.4
click at [378, 521] on div "Friday October 03, 2025 No Itinerary Items" at bounding box center [381, 486] width 168 height 273
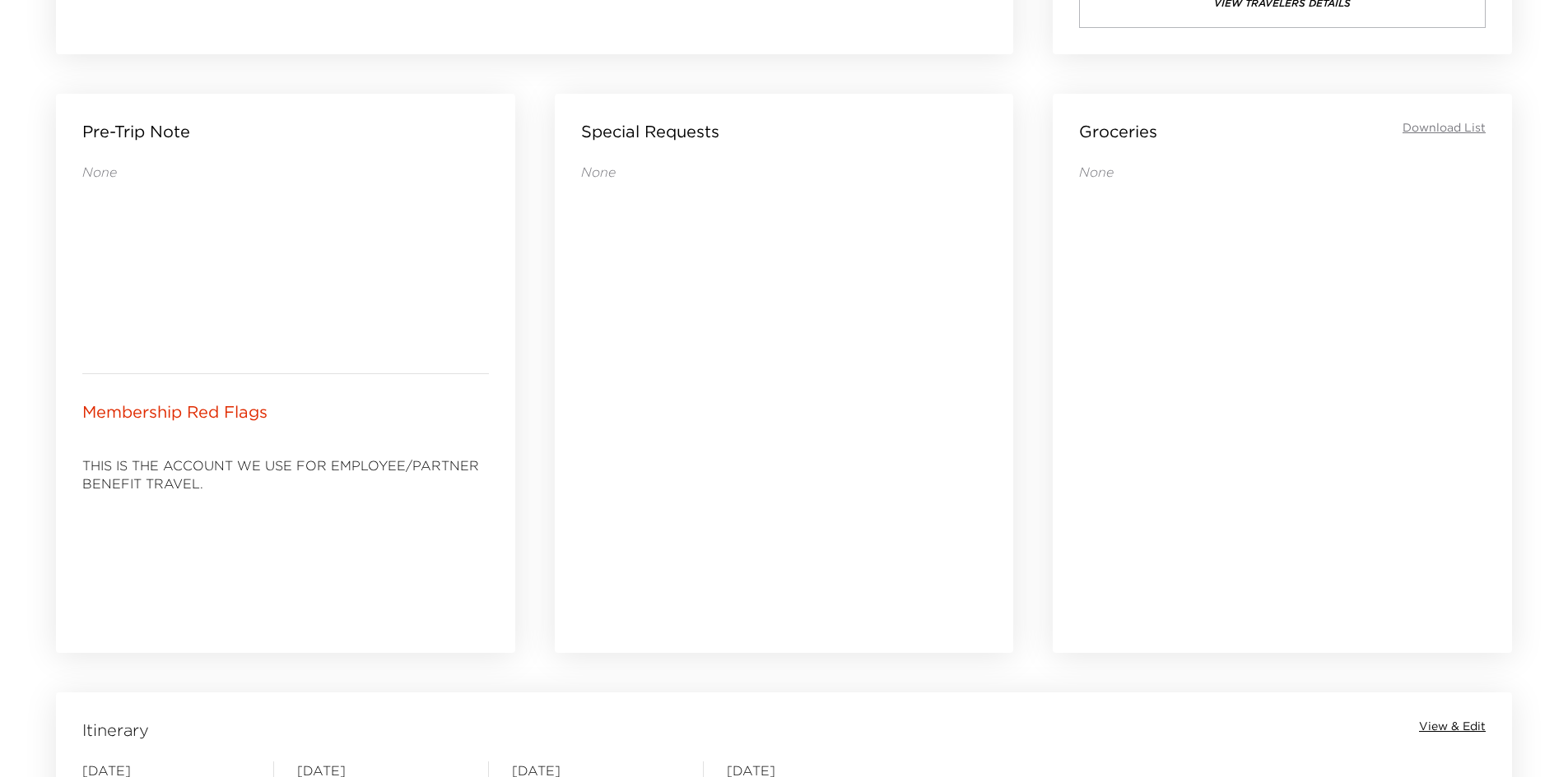
drag, startPoint x: 422, startPoint y: 516, endPoint x: 406, endPoint y: 461, distance: 57.3
click at [354, 524] on div "THIS IS THE ACCOUNT WE USE FOR EMPLOYEE/PARTNER BENEFIT TRAVEL." at bounding box center [285, 535] width 406 height 184
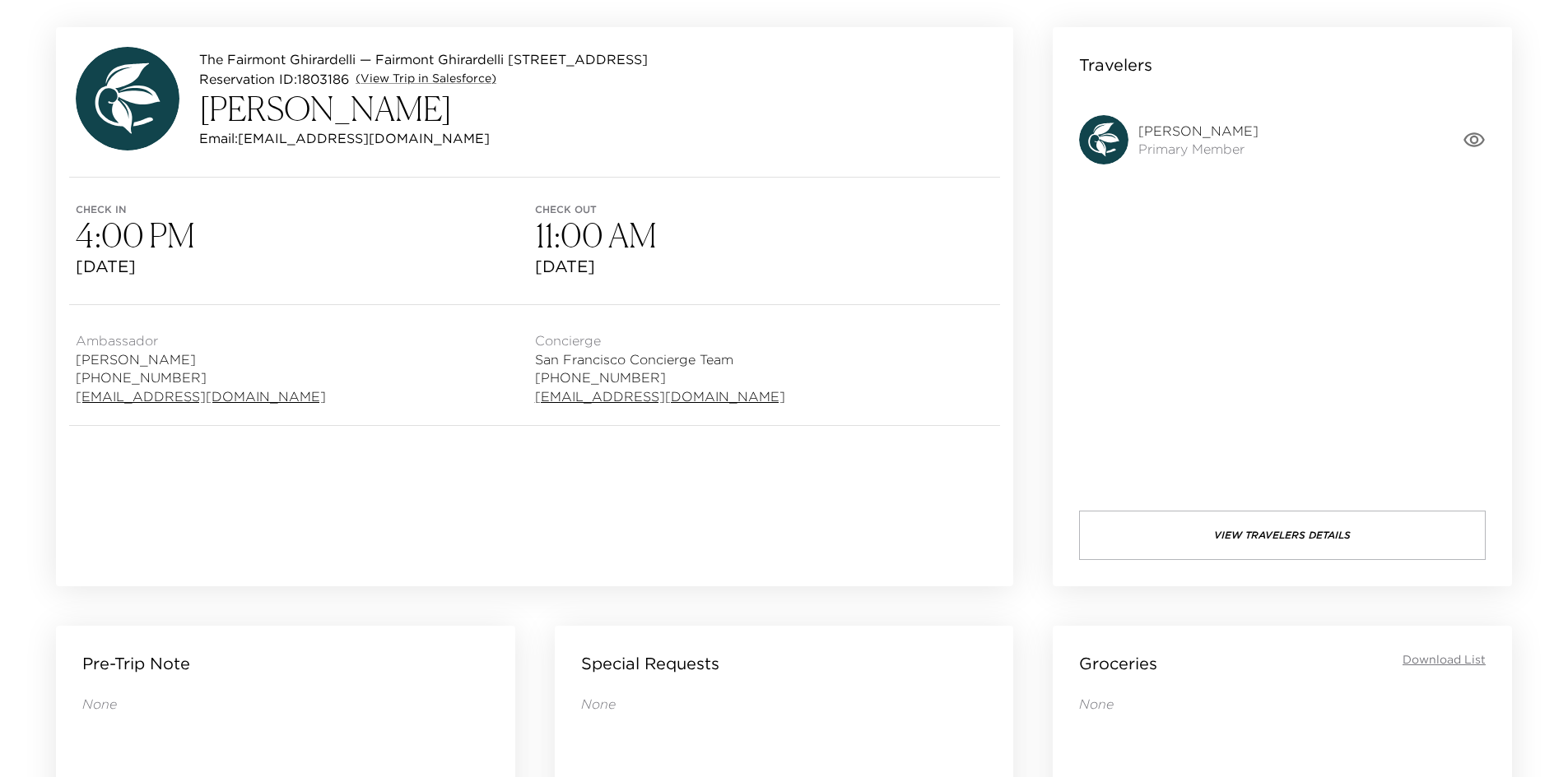
scroll to position [21, 0]
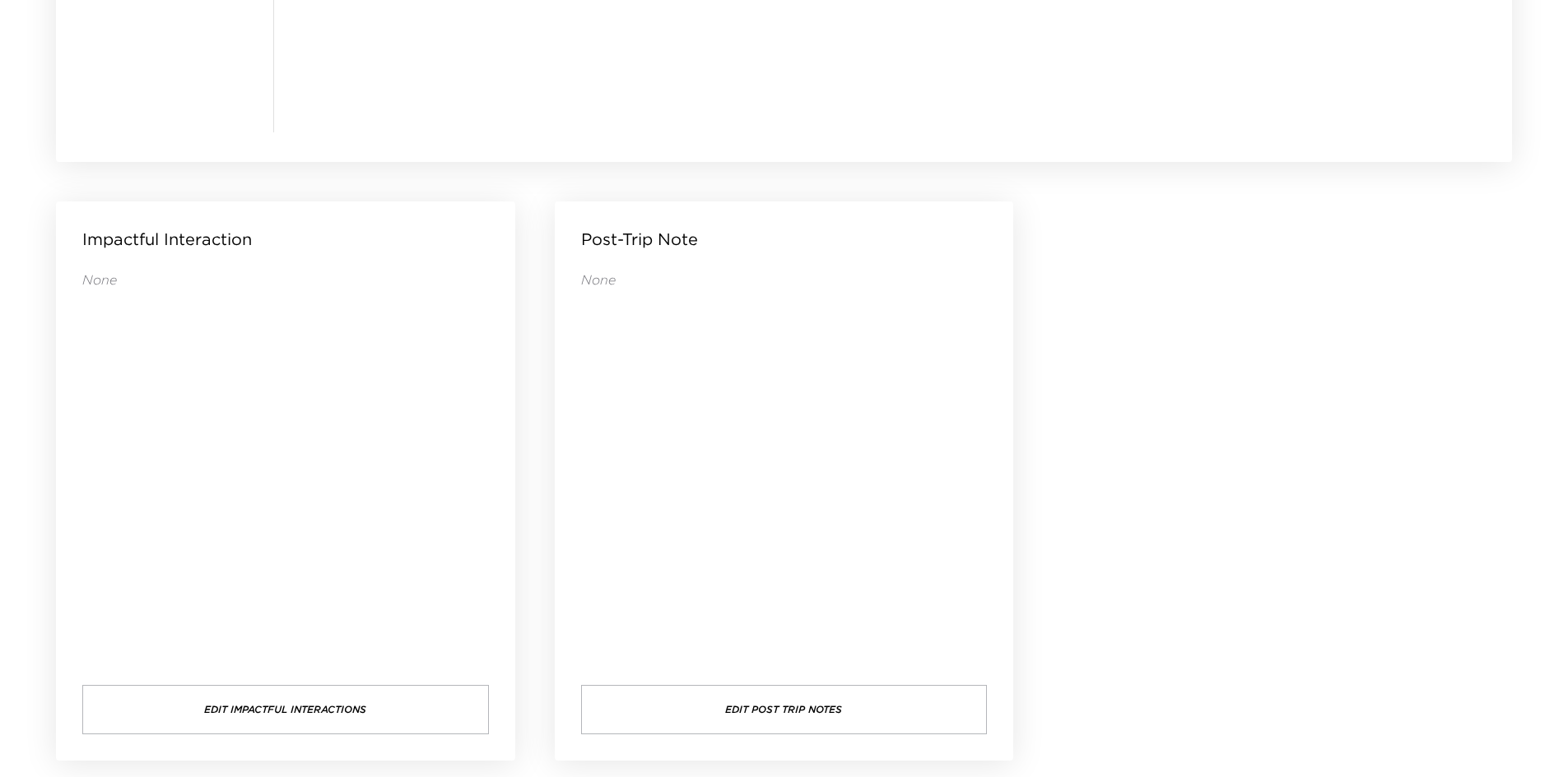
scroll to position [1584, 0]
drag, startPoint x: 897, startPoint y: 442, endPoint x: 736, endPoint y: 451, distance: 161.3
drag, startPoint x: 736, startPoint y: 451, endPoint x: 723, endPoint y: 457, distance: 14.3
drag, startPoint x: 723, startPoint y: 457, endPoint x: 692, endPoint y: 469, distance: 33.2
click at [692, 469] on div "None" at bounding box center [784, 459] width 406 height 381
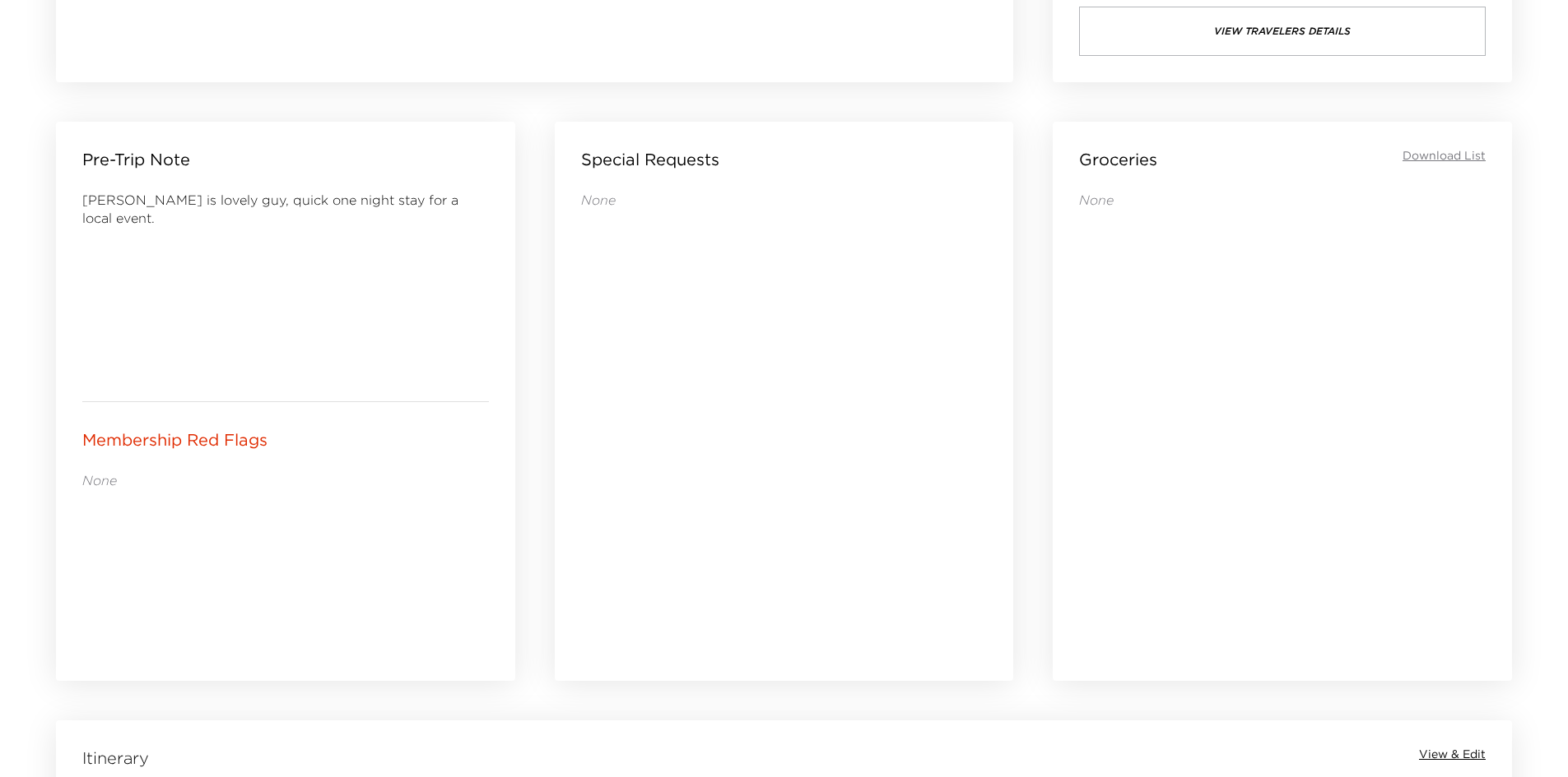
scroll to position [597, 0]
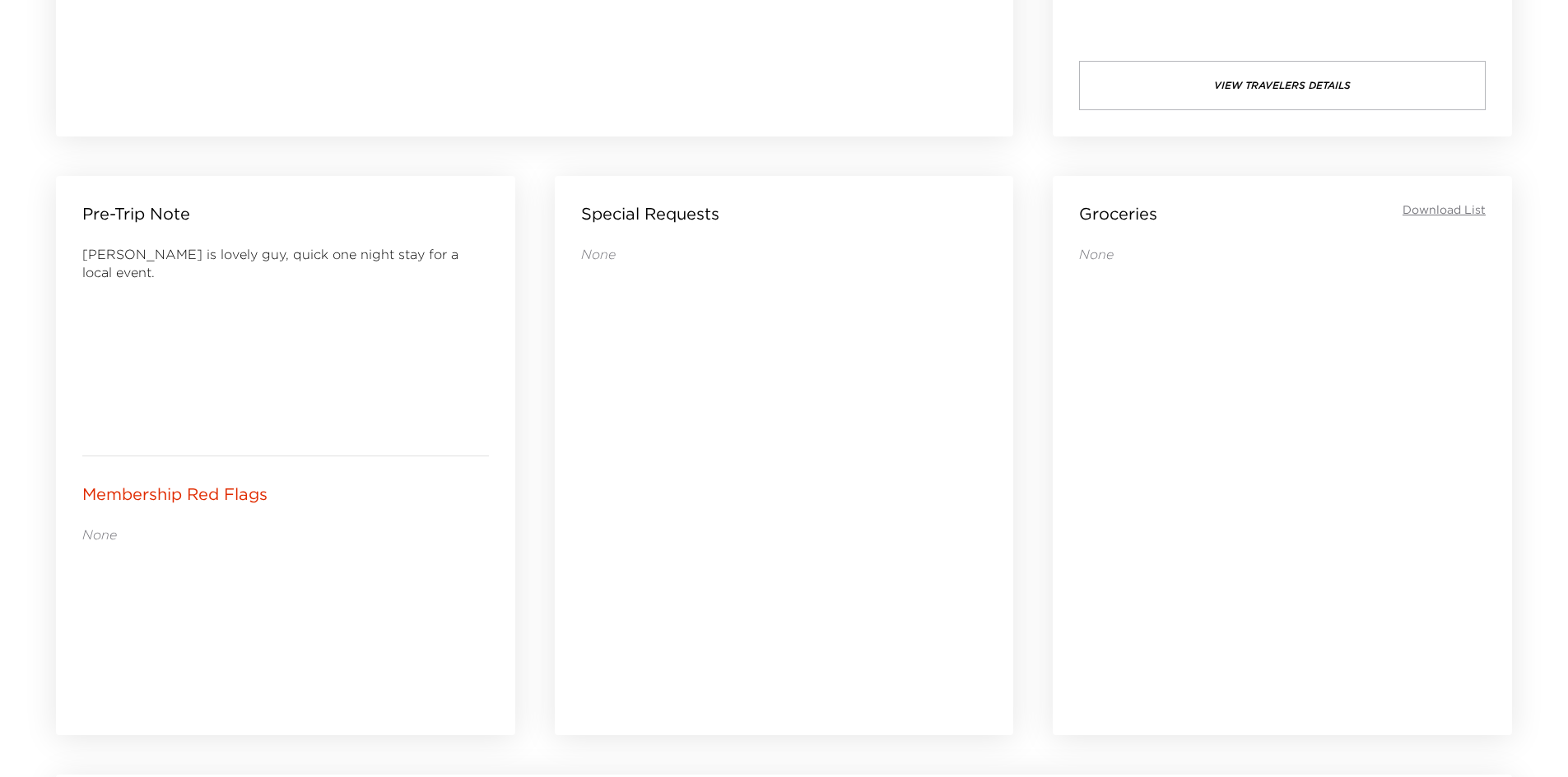
drag, startPoint x: 653, startPoint y: 475, endPoint x: 604, endPoint y: 483, distance: 49.6
click at [604, 483] on div "None" at bounding box center [784, 468] width 406 height 445
click at [602, 485] on div "None" at bounding box center [784, 468] width 406 height 445
click at [601, 485] on div "None" at bounding box center [784, 468] width 406 height 445
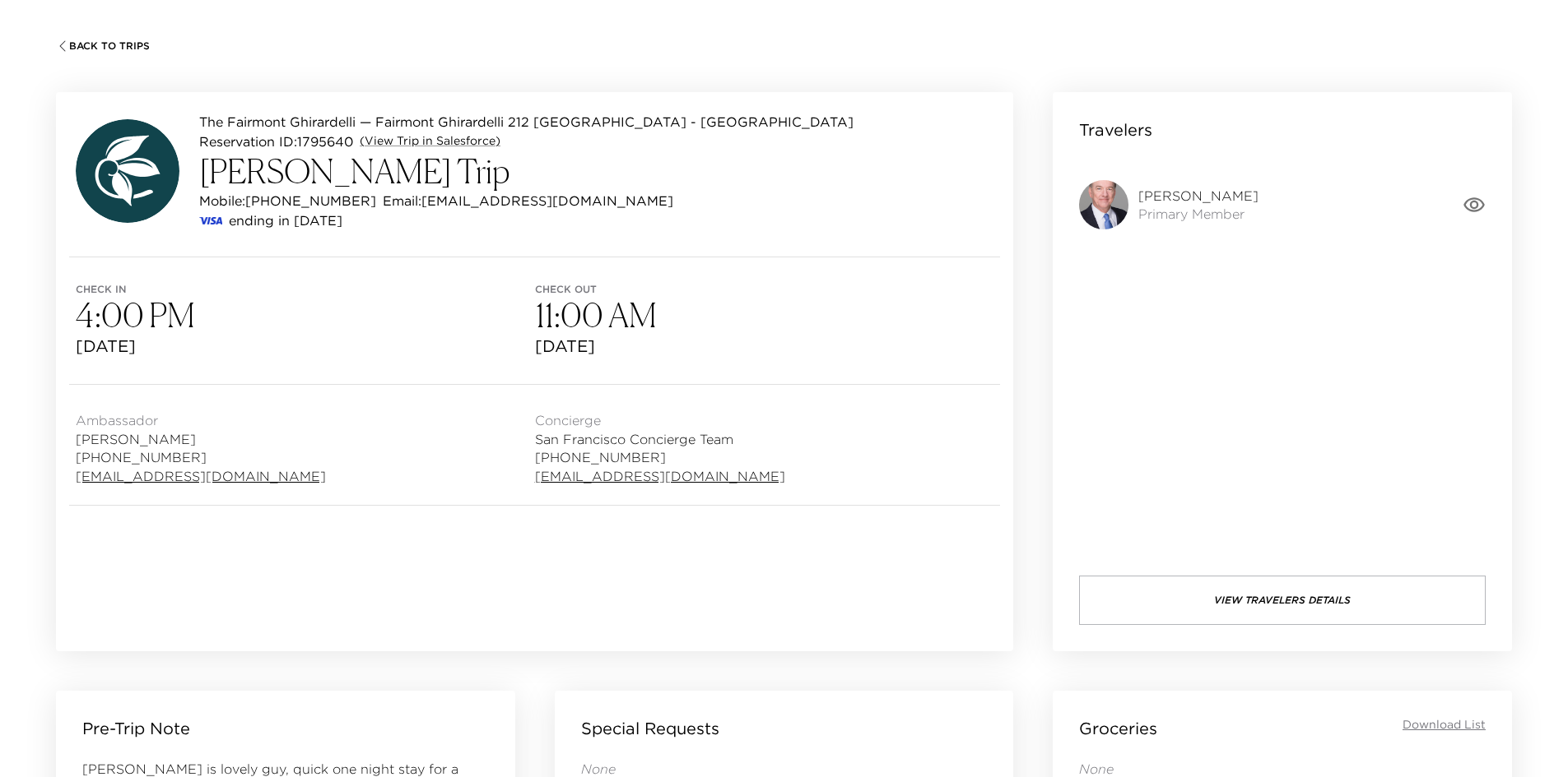
scroll to position [0, 0]
